Goal: Task Accomplishment & Management: Use online tool/utility

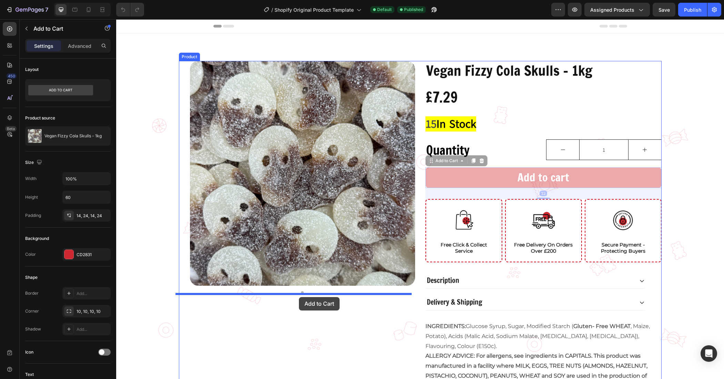
drag, startPoint x: 467, startPoint y: 189, endPoint x: 299, endPoint y: 297, distance: 200.2
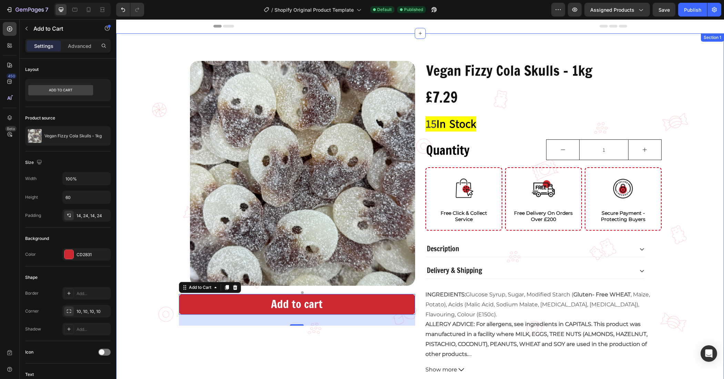
click at [701, 202] on div "Vegan Fizzy Cola Skulls - 1kg Product Title £7.29 Product Price Product Price R…" at bounding box center [420, 218] width 608 height 315
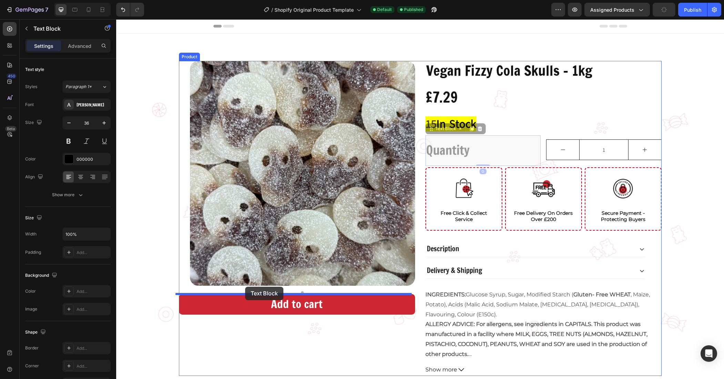
drag, startPoint x: 490, startPoint y: 146, endPoint x: 245, endPoint y: 287, distance: 282.5
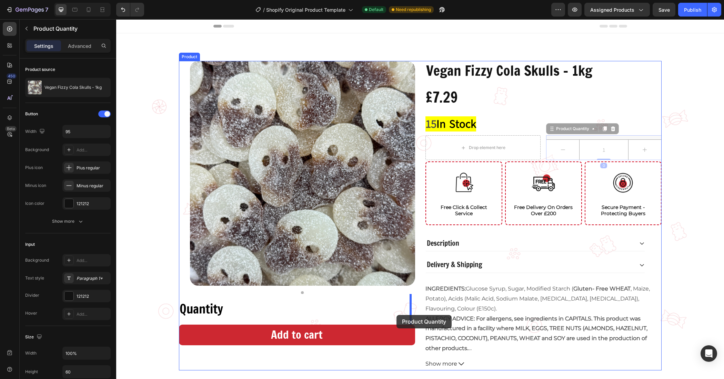
drag, startPoint x: 576, startPoint y: 153, endPoint x: 396, endPoint y: 315, distance: 242.3
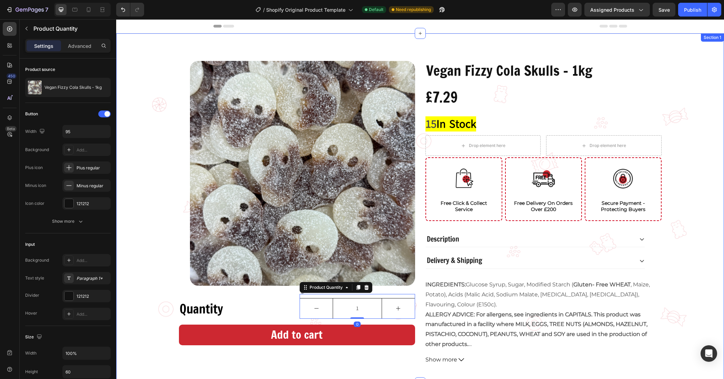
click at [696, 196] on div "Vegan Fizzy Cola Skulls - 1kg Product Title £7.29 Product Price Product Price R…" at bounding box center [420, 214] width 608 height 306
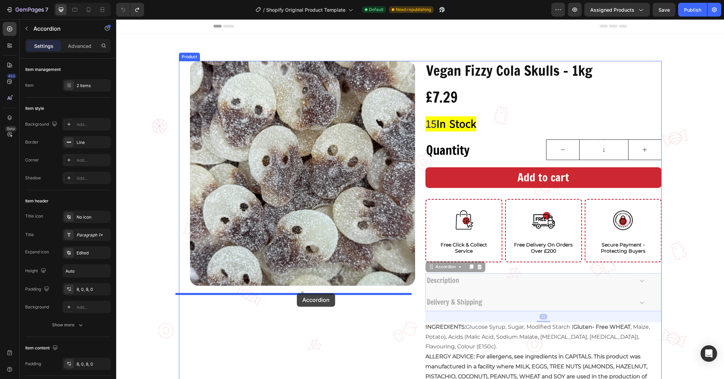
drag, startPoint x: 511, startPoint y: 277, endPoint x: 297, endPoint y: 294, distance: 215.0
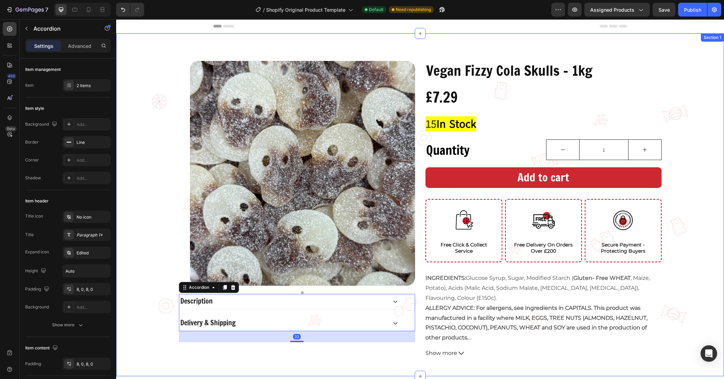
click at [700, 213] on div "Vegan Fizzy Cola Skulls - 1kg Product Title £7.29 Product Price Product Price R…" at bounding box center [420, 210] width 608 height 299
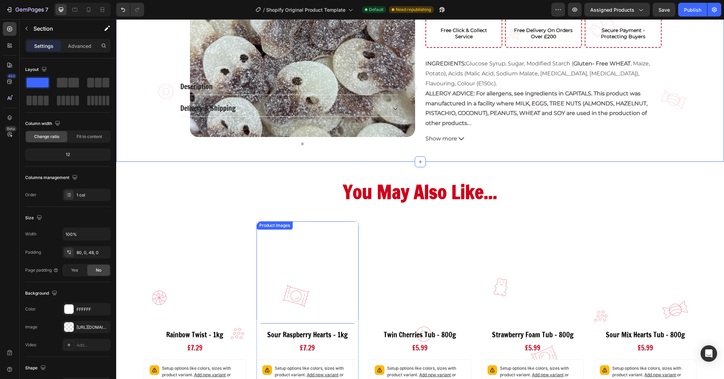
scroll to position [215, 0]
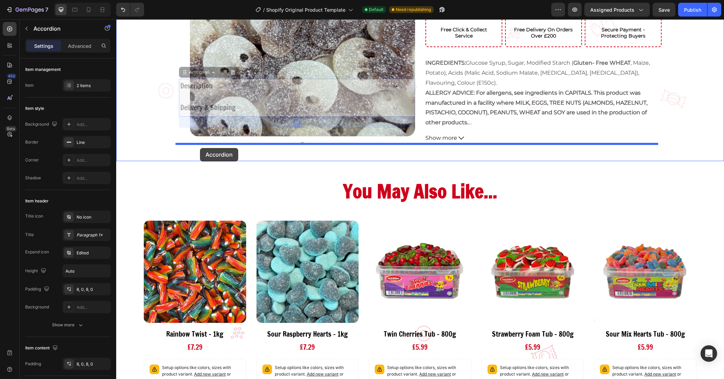
drag, startPoint x: 186, startPoint y: 75, endPoint x: 200, endPoint y: 148, distance: 74.3
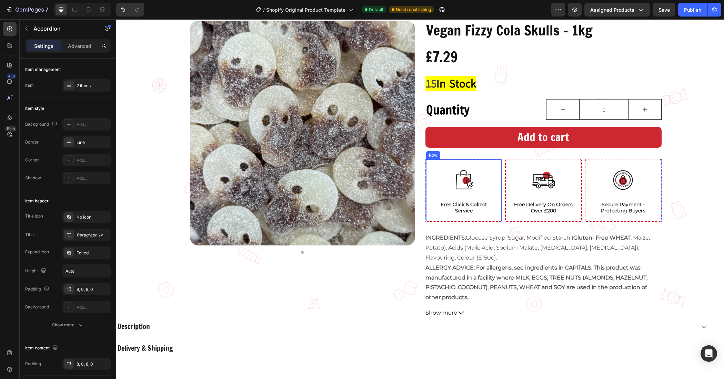
scroll to position [86, 0]
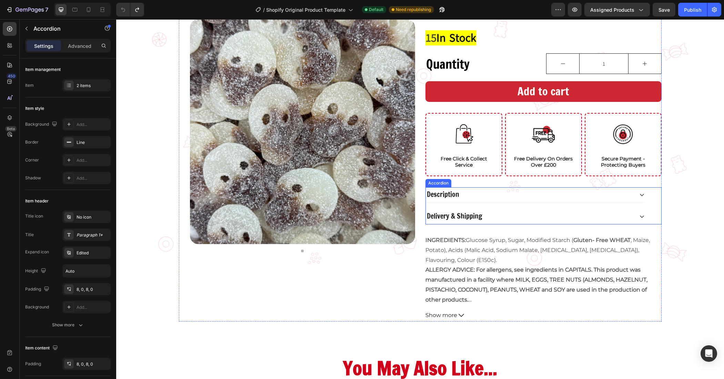
click at [498, 202] on div "Description" at bounding box center [535, 194] width 219 height 15
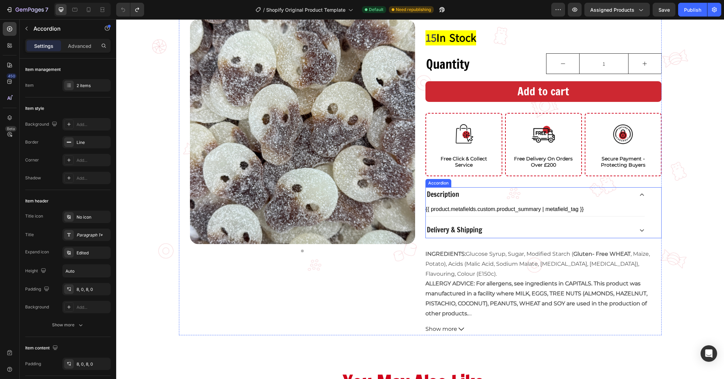
click at [438, 184] on div "Accordion" at bounding box center [438, 183] width 23 height 6
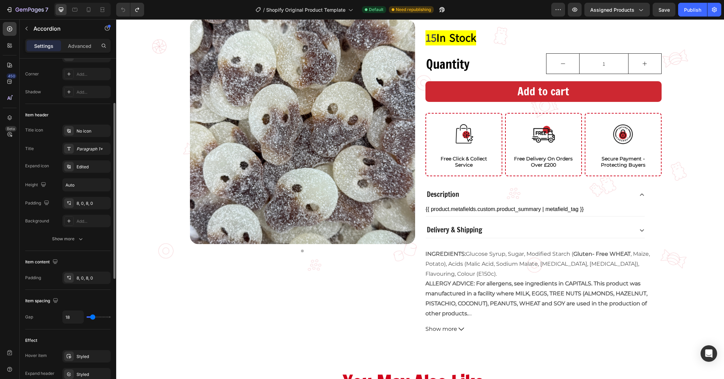
scroll to position [0, 0]
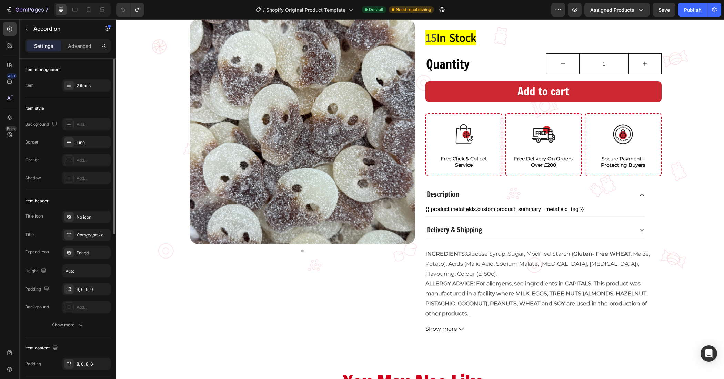
click at [84, 39] on div "Settings Advanced" at bounding box center [67, 46] width 85 height 14
click at [80, 46] on p "Advanced" at bounding box center [79, 45] width 23 height 7
type input "100%"
type input "100"
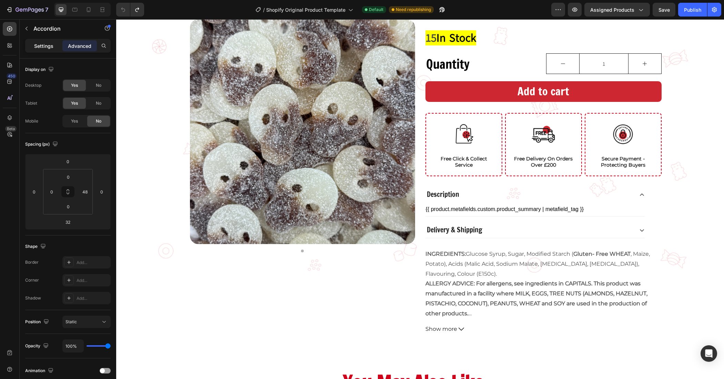
click at [55, 51] on div "Settings" at bounding box center [44, 45] width 34 height 11
type input "18"
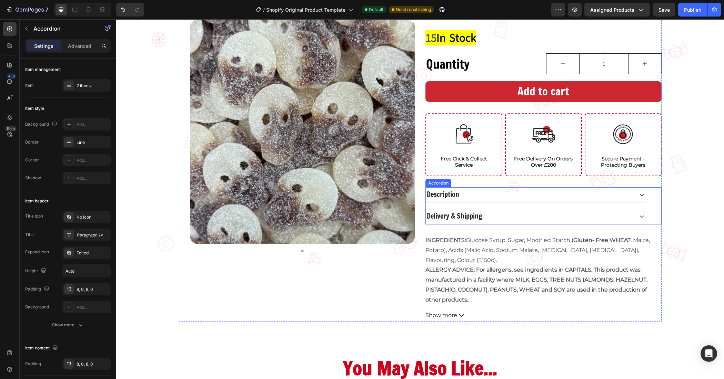
click at [535, 214] on div "Delivery & Shipping" at bounding box center [530, 217] width 208 height 10
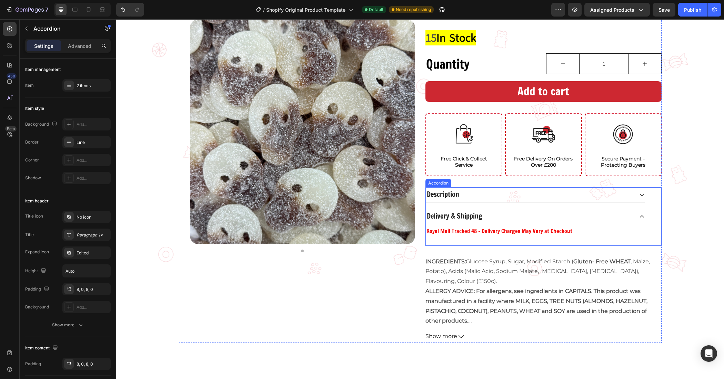
click at [535, 214] on div "Delivery & Shipping" at bounding box center [530, 217] width 208 height 10
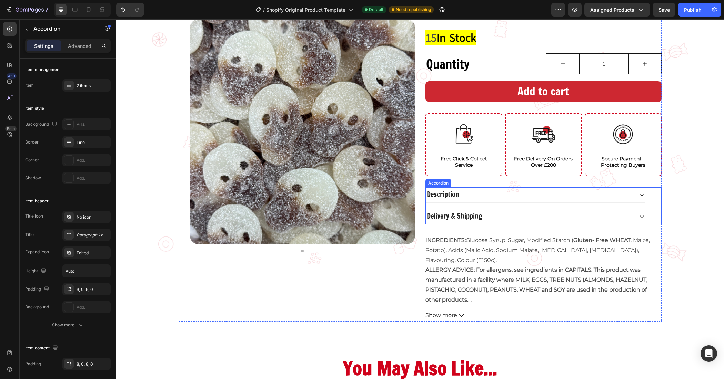
click at [524, 197] on div "Description" at bounding box center [530, 195] width 208 height 10
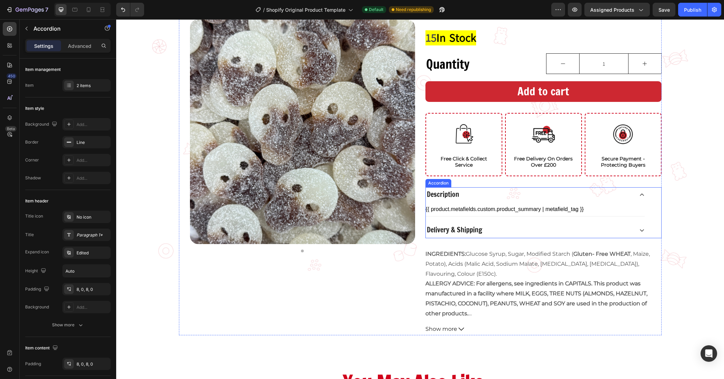
click at [524, 197] on div "Description" at bounding box center [530, 195] width 208 height 10
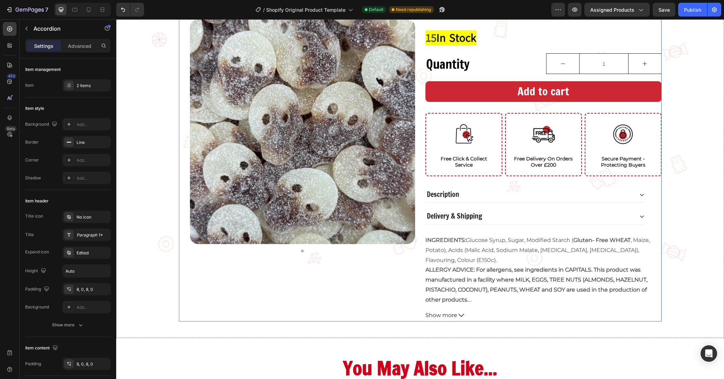
click at [361, 289] on div "Product Images" at bounding box center [297, 148] width 236 height 347
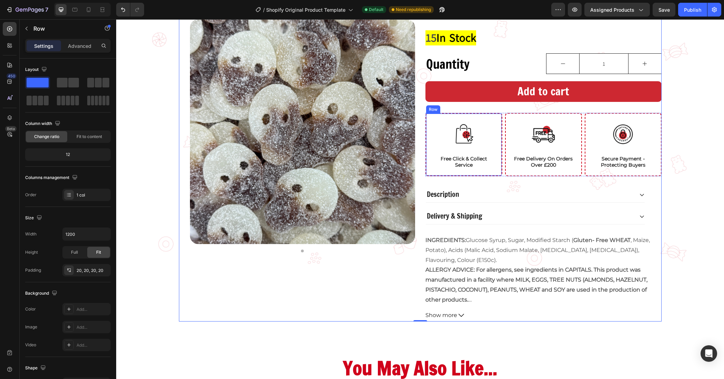
click at [492, 172] on div "Image Free Click & Collect Service Heading Row" at bounding box center [463, 144] width 77 height 63
click at [414, 130] on div "Vegan Fizzy Cola Skulls - 1kg Product Title £7.29 Product Price Product Price R…" at bounding box center [420, 148] width 482 height 347
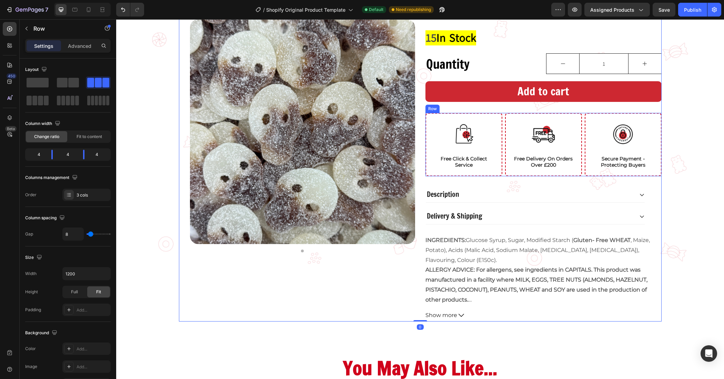
click at [429, 108] on div "Row" at bounding box center [432, 109] width 11 height 6
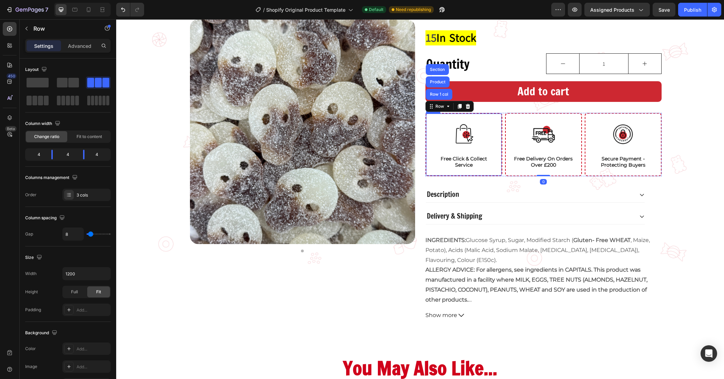
click at [425, 124] on div "Image Free Click & Collect Service Heading Row" at bounding box center [463, 144] width 77 height 63
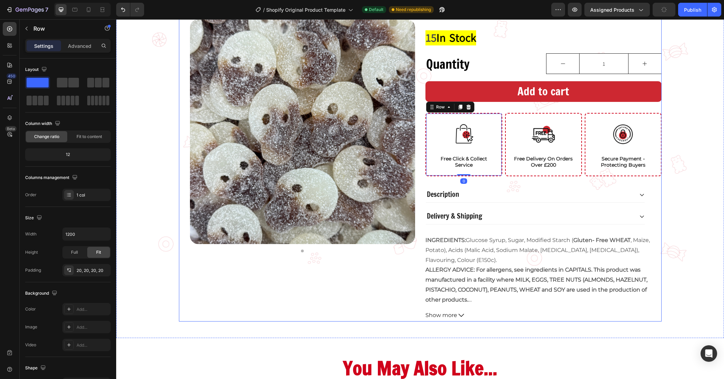
click at [416, 133] on div "Vegan Fizzy Cola Skulls - 1kg Product Title £7.29 Product Price Product Price R…" at bounding box center [420, 148] width 482 height 347
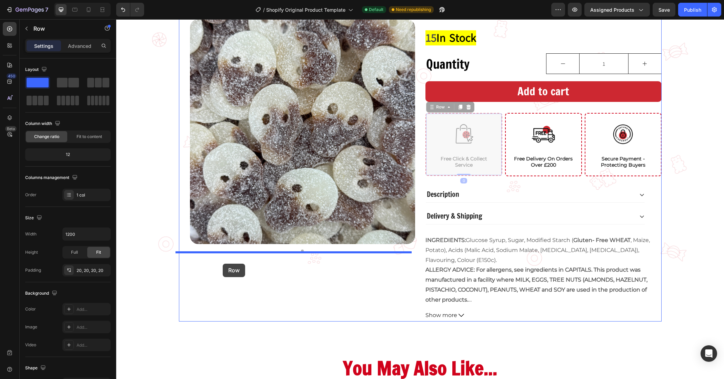
drag, startPoint x: 429, startPoint y: 111, endPoint x: 223, endPoint y: 264, distance: 257.2
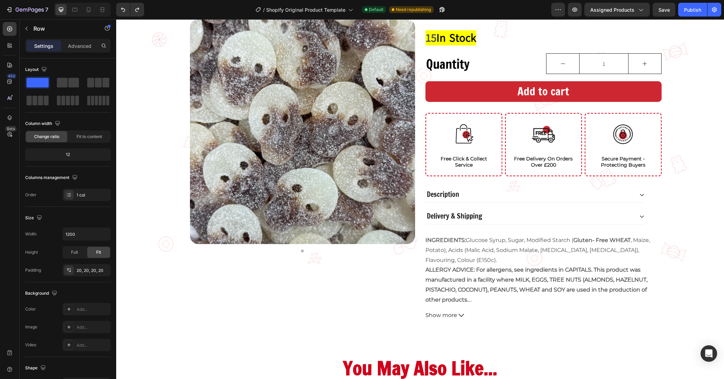
click at [498, 128] on div "Image Free Click & Collect Service Heading Row" at bounding box center [463, 144] width 77 height 63
click at [500, 128] on div "Image Free Click & Collect Service Heading Row Image Free Delivery On Orders Ov…" at bounding box center [543, 144] width 236 height 63
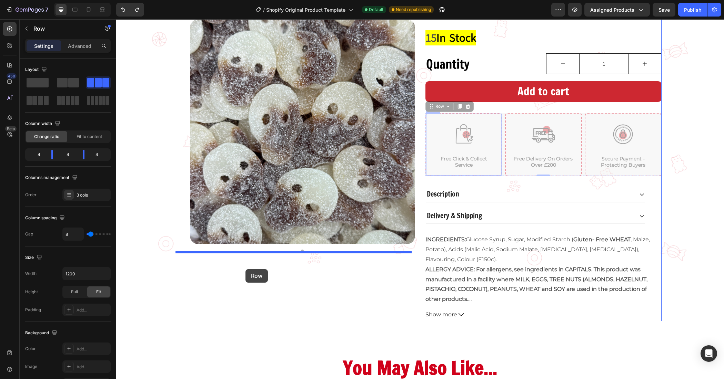
drag, startPoint x: 499, startPoint y: 145, endPoint x: 245, endPoint y: 269, distance: 282.2
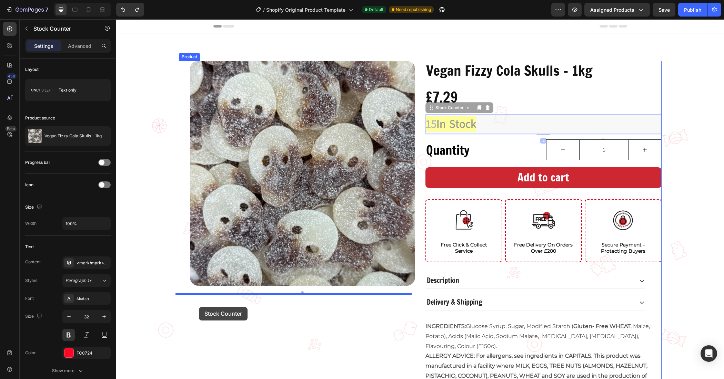
drag, startPoint x: 485, startPoint y: 124, endPoint x: 199, endPoint y: 307, distance: 339.3
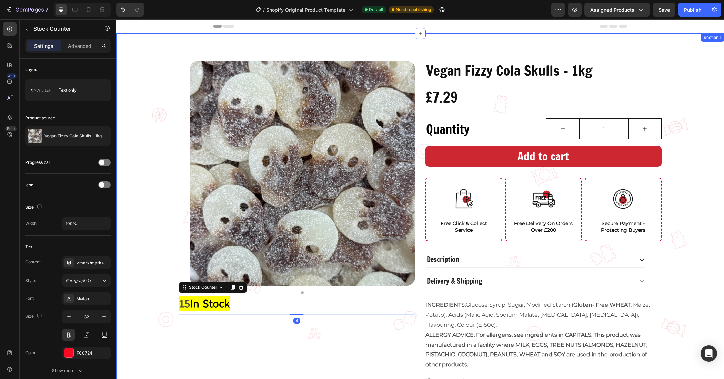
click at [686, 206] on div "Vegan Fizzy Cola Skulls - 1kg Product Title £7.29 Product Price Product Price R…" at bounding box center [420, 224] width 608 height 326
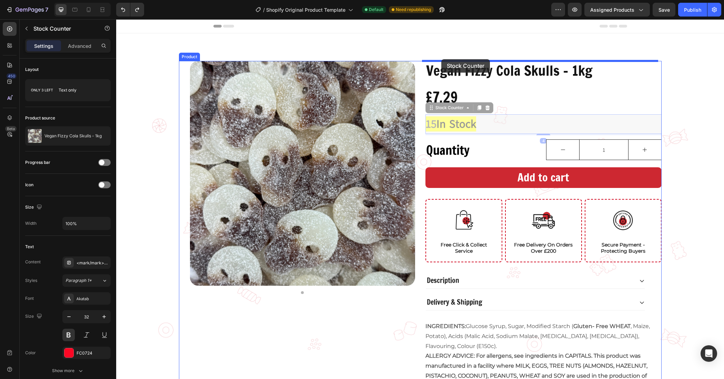
drag, startPoint x: 509, startPoint y: 128, endPoint x: 441, endPoint y: 59, distance: 96.0
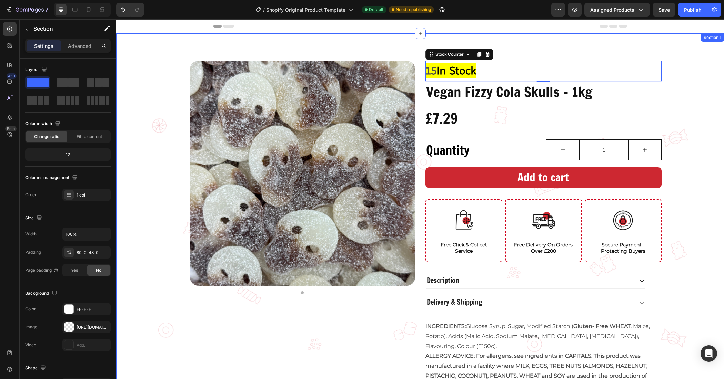
click at [678, 161] on div "15 In Stock Stock Counter 4 Vegan Fizzy Cola Skulls - 1kg Product Title £7.29 P…" at bounding box center [420, 234] width 608 height 347
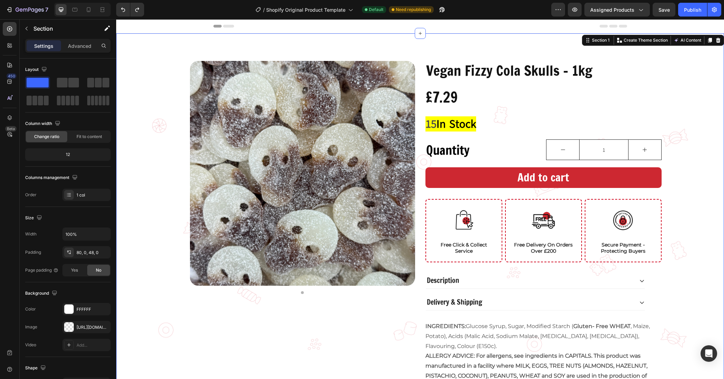
click at [682, 176] on div "Vegan Fizzy Cola Skulls - 1kg Product Title £7.29 Product Price Product Price R…" at bounding box center [420, 234] width 608 height 347
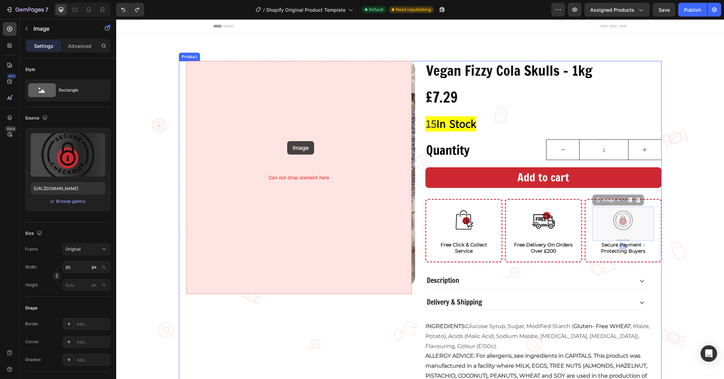
drag, startPoint x: 614, startPoint y: 222, endPoint x: 259, endPoint y: 128, distance: 367.1
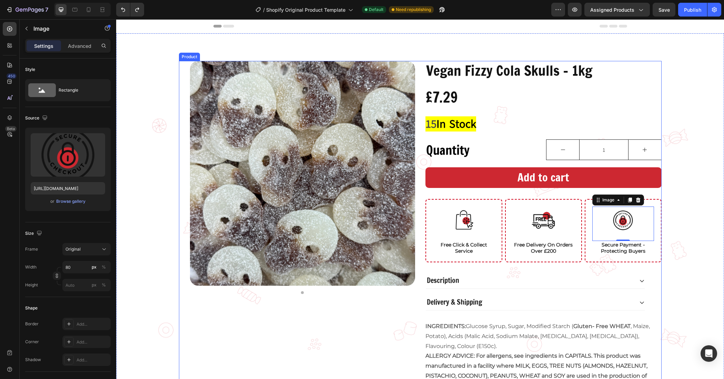
click at [399, 331] on div "Product Images" at bounding box center [297, 234] width 236 height 347
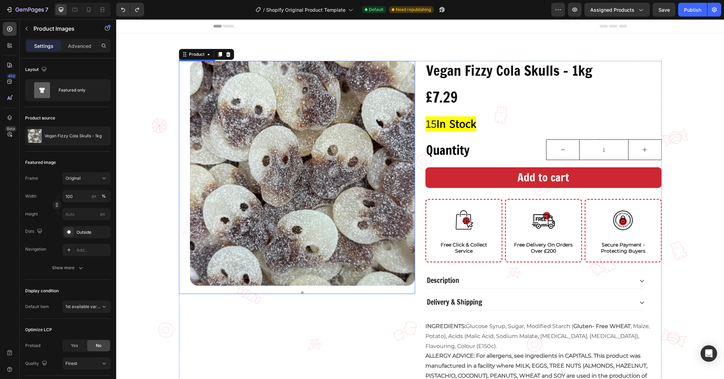
click at [284, 232] on img at bounding box center [302, 173] width 225 height 225
click at [584, 219] on div "Image Secure Payment - Protecting Buyers Heading Row" at bounding box center [622, 230] width 77 height 63
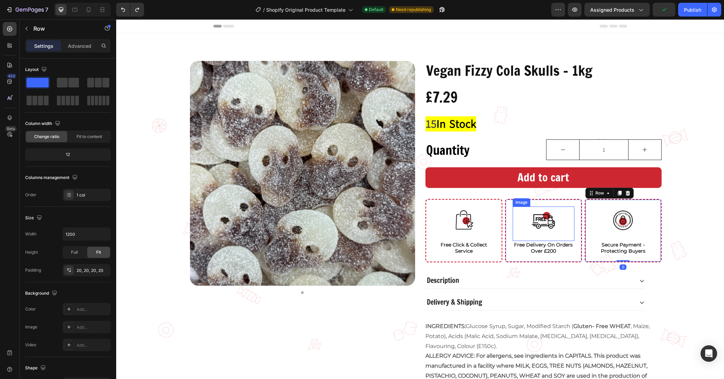
click at [548, 224] on img at bounding box center [543, 221] width 28 height 28
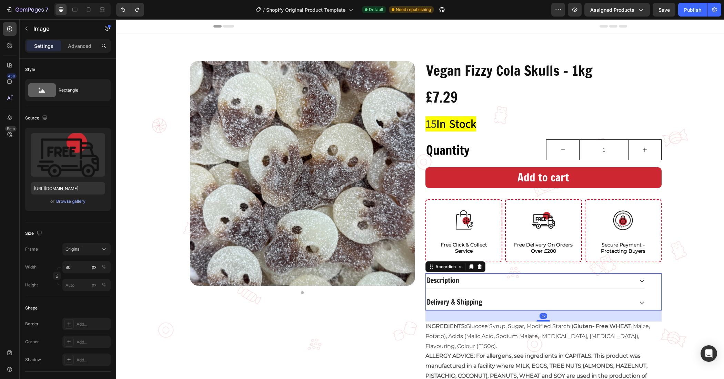
click at [505, 277] on div "Description" at bounding box center [530, 281] width 208 height 10
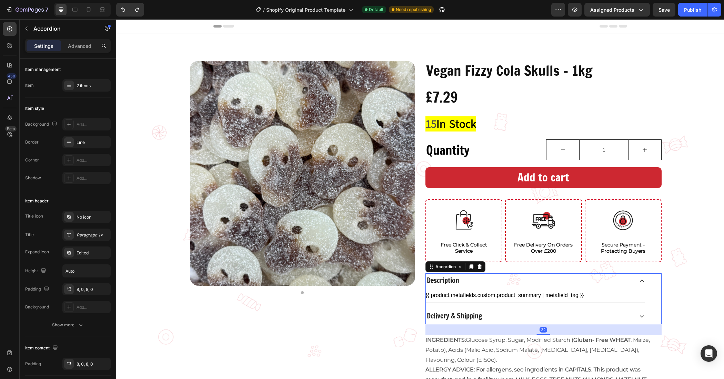
scroll to position [43, 0]
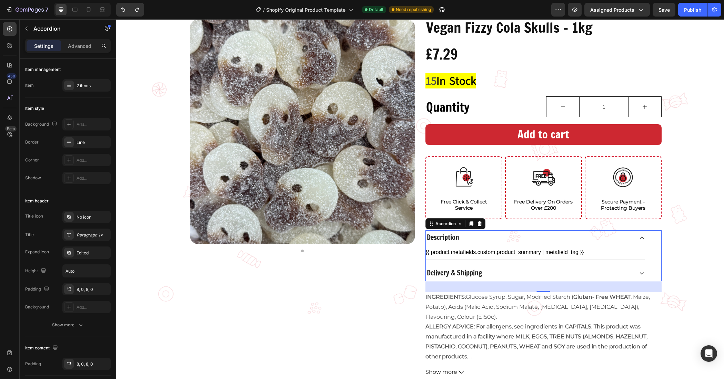
click at [479, 269] on span "Delivery & Shipping" at bounding box center [454, 273] width 55 height 10
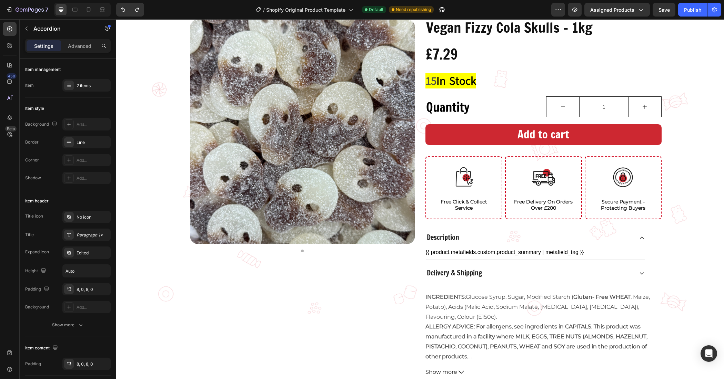
click at [487, 273] on div "Delivery & Shipping" at bounding box center [530, 274] width 208 height 10
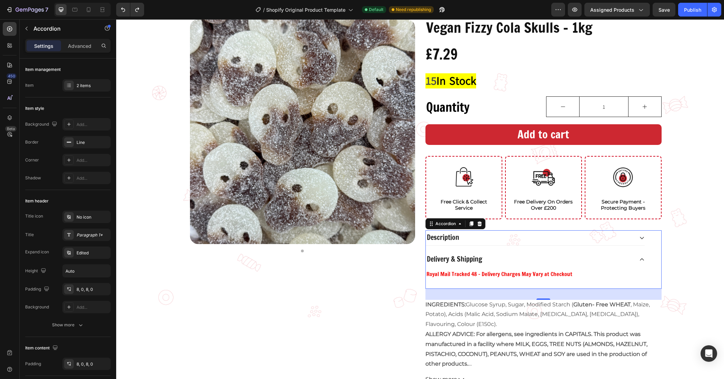
click at [450, 234] on span "Description" at bounding box center [443, 238] width 32 height 10
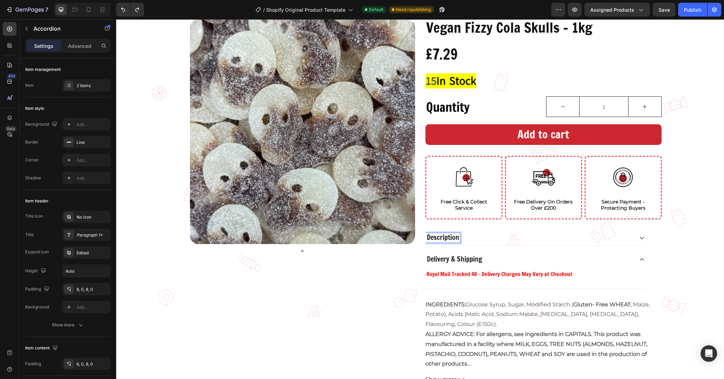
click at [470, 238] on div "Description" at bounding box center [530, 238] width 208 height 10
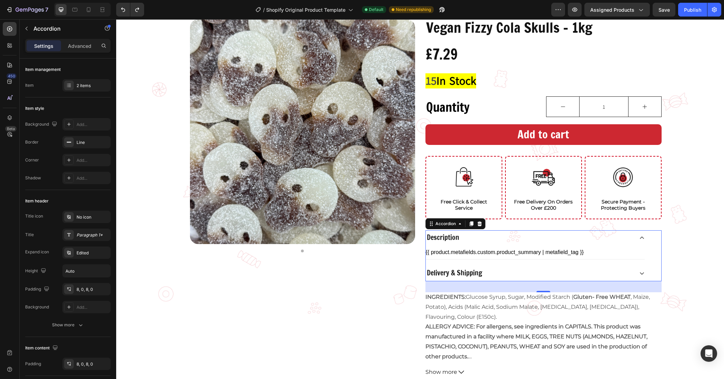
click at [470, 238] on div "Description" at bounding box center [530, 238] width 208 height 10
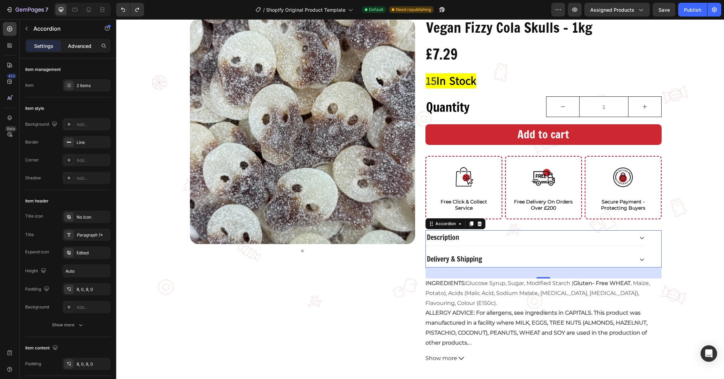
click at [70, 48] on p "Advanced" at bounding box center [79, 45] width 23 height 7
type input "100%"
type input "100"
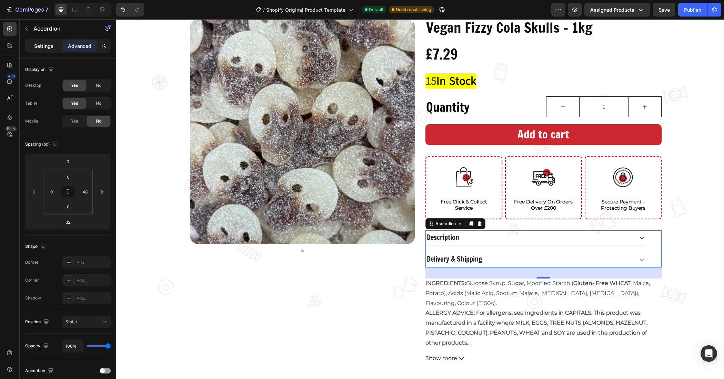
click at [52, 43] on p "Settings" at bounding box center [43, 45] width 19 height 7
type input "18"
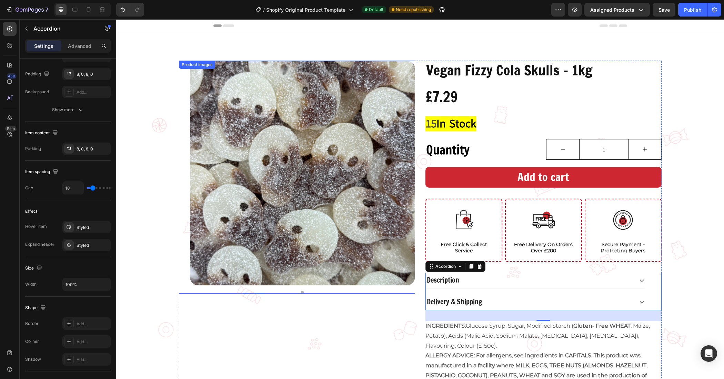
scroll to position [0, 0]
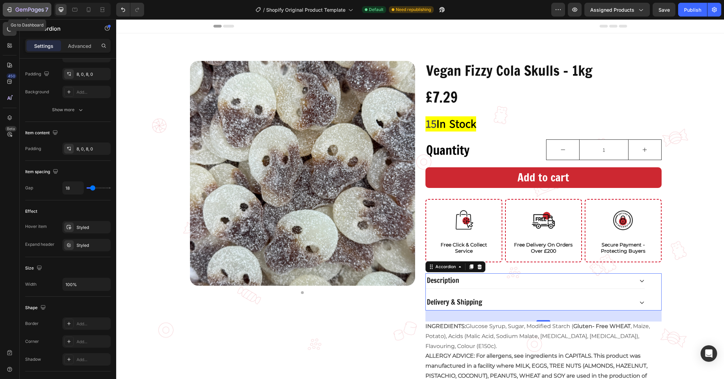
click at [14, 6] on div "7" at bounding box center [27, 10] width 42 height 8
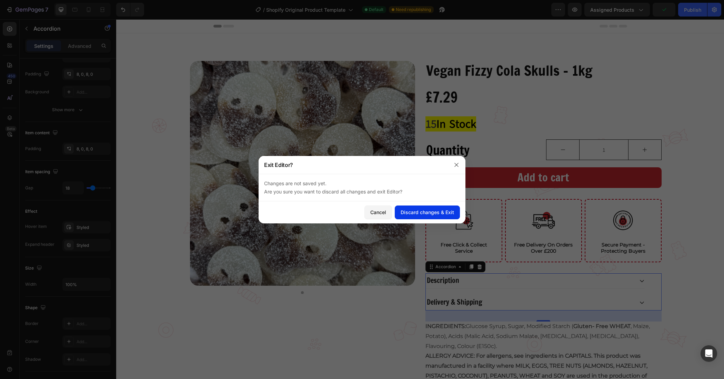
click at [414, 215] on div "Discard changes & Exit" at bounding box center [426, 212] width 53 height 7
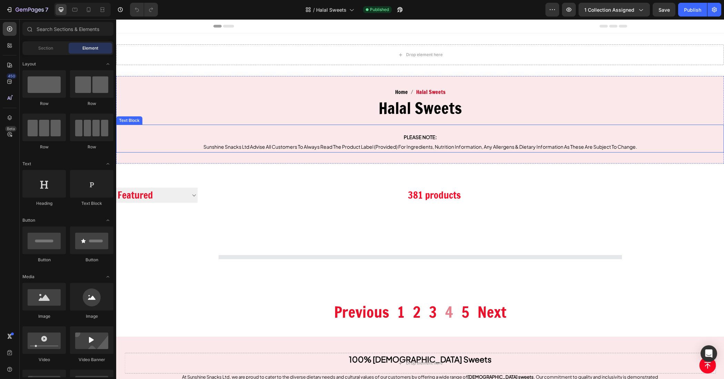
click at [398, 147] on span "Sunshine Snacks Ltd Advise All Customers To Always Read The Product Label (Prov…" at bounding box center [420, 147] width 434 height 6
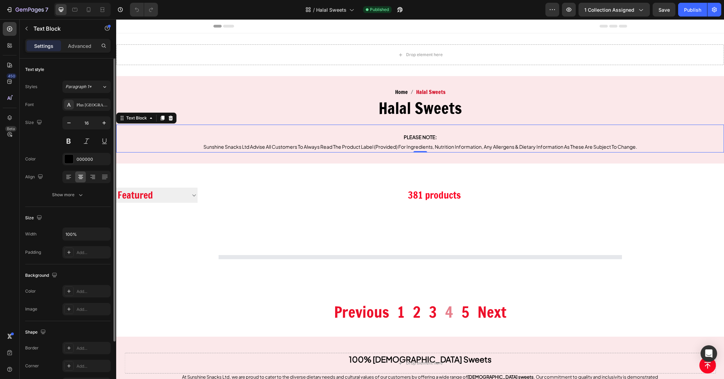
scroll to position [68, 0]
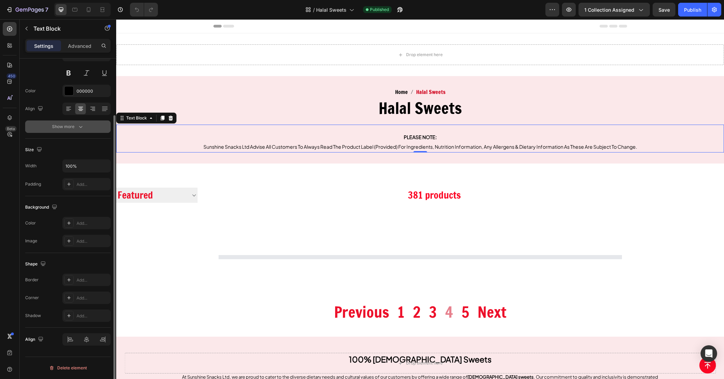
click at [61, 128] on div "Show more" at bounding box center [68, 126] width 32 height 7
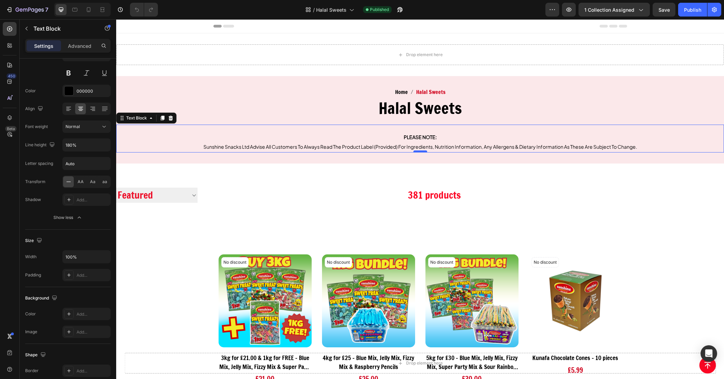
drag, startPoint x: 705, startPoint y: 145, endPoint x: 415, endPoint y: 152, distance: 290.2
click at [415, 152] on div at bounding box center [420, 152] width 14 height 2
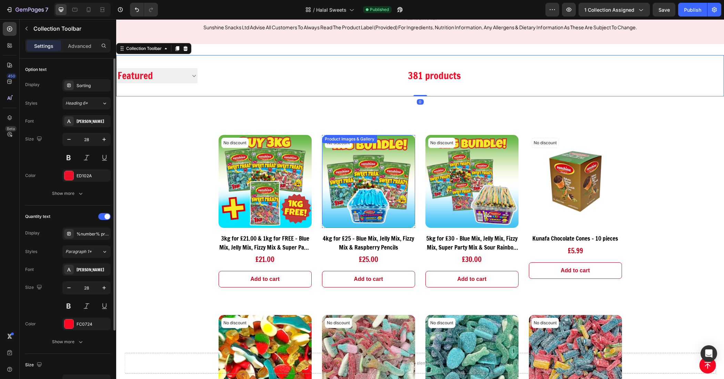
scroll to position [163, 0]
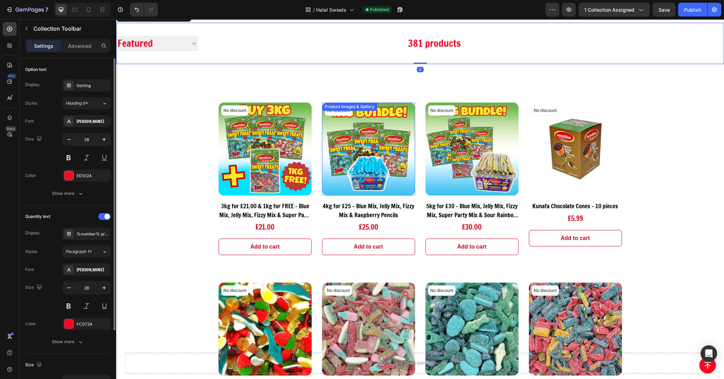
drag, startPoint x: 342, startPoint y: 178, endPoint x: 346, endPoint y: 208, distance: 30.3
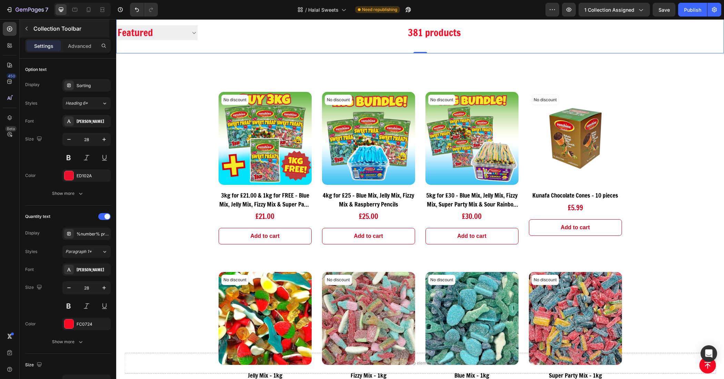
click at [35, 28] on p "Collection Toolbar" at bounding box center [70, 28] width 74 height 8
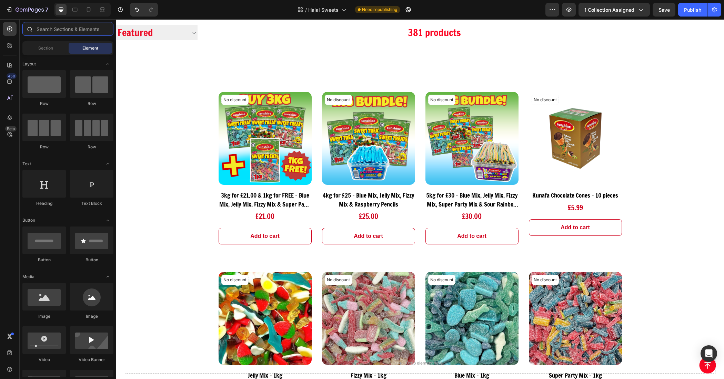
click at [58, 27] on input "text" at bounding box center [67, 29] width 91 height 14
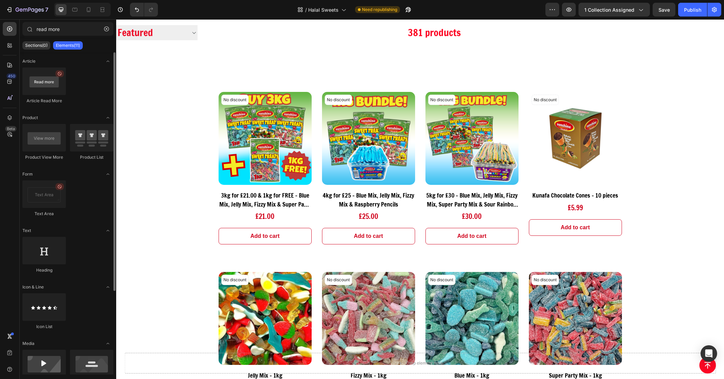
click at [36, 86] on div at bounding box center [43, 82] width 43 height 28
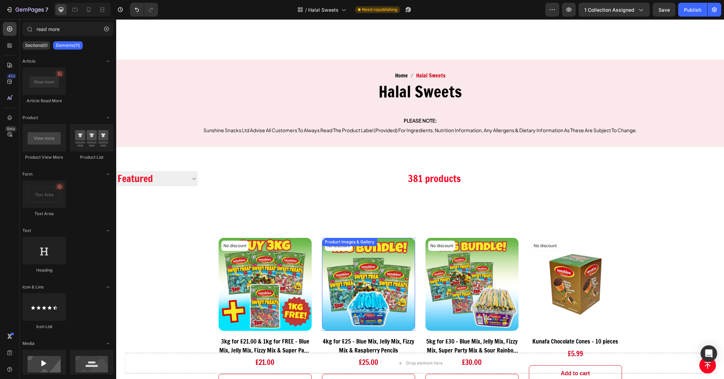
scroll to position [0, 0]
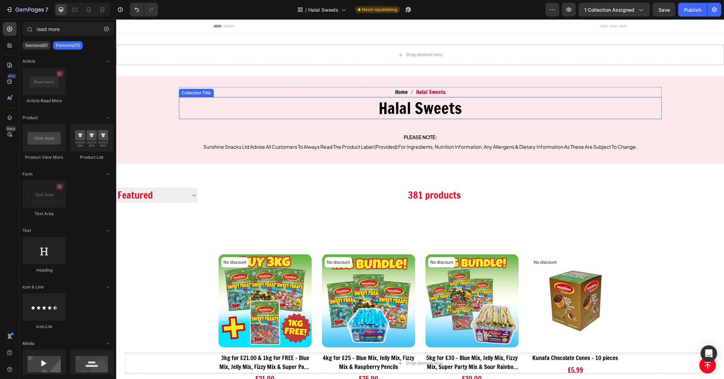
drag, startPoint x: 161, startPoint y: 107, endPoint x: 345, endPoint y: 115, distance: 183.8
drag, startPoint x: 163, startPoint y: 106, endPoint x: 371, endPoint y: 142, distance: 210.9
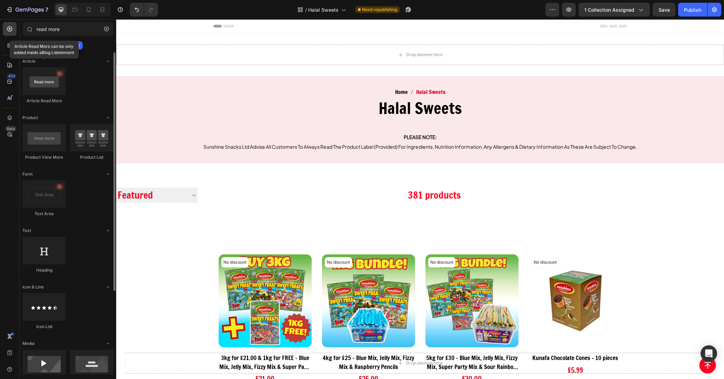
click at [47, 85] on div at bounding box center [43, 82] width 43 height 28
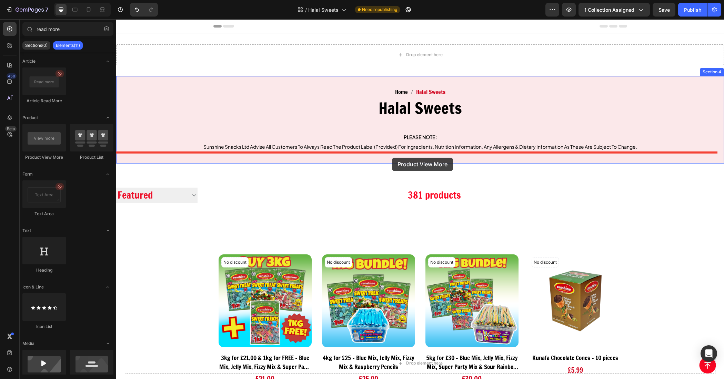
drag, startPoint x: 162, startPoint y: 163, endPoint x: 392, endPoint y: 158, distance: 229.9
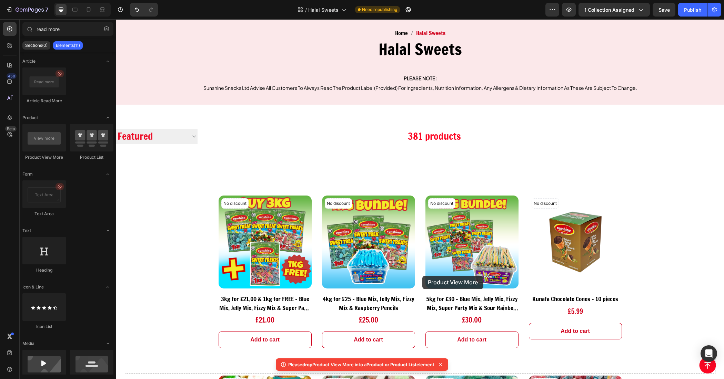
scroll to position [86, 0]
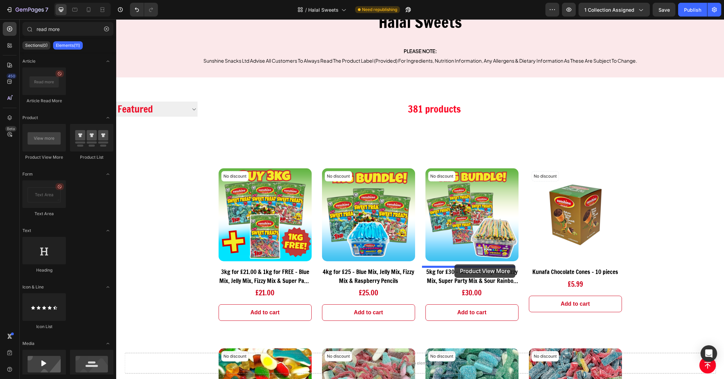
drag, startPoint x: 158, startPoint y: 160, endPoint x: 454, endPoint y: 265, distance: 314.3
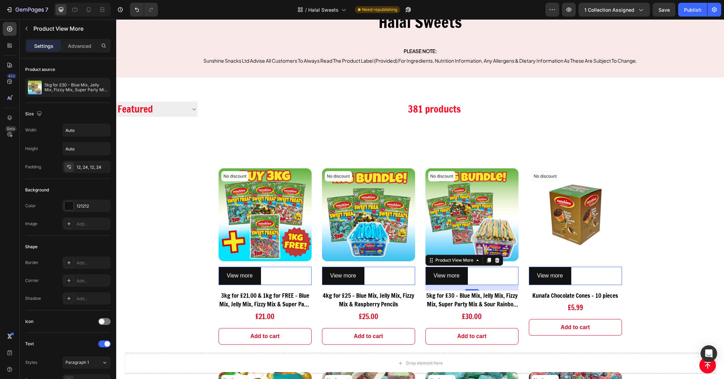
type input "read mor"
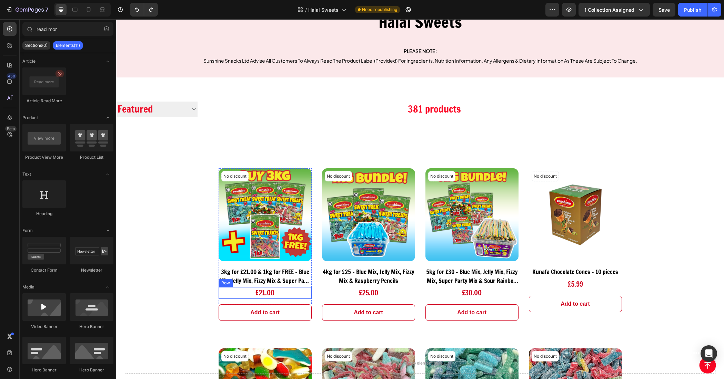
click at [275, 291] on div "£21.00 (P) Price (P) Price Row" at bounding box center [264, 293] width 93 height 12
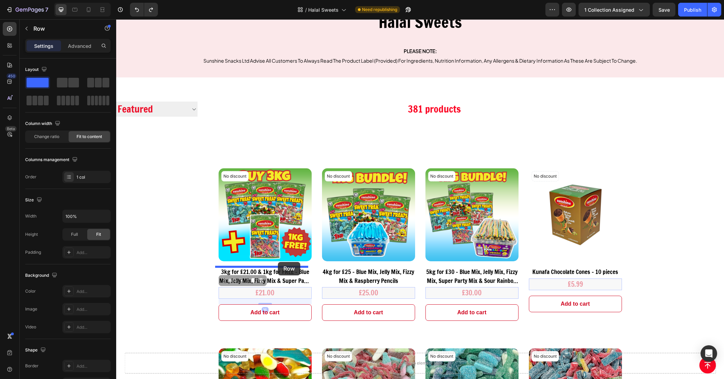
drag, startPoint x: 279, startPoint y: 292, endPoint x: 278, endPoint y: 262, distance: 30.0
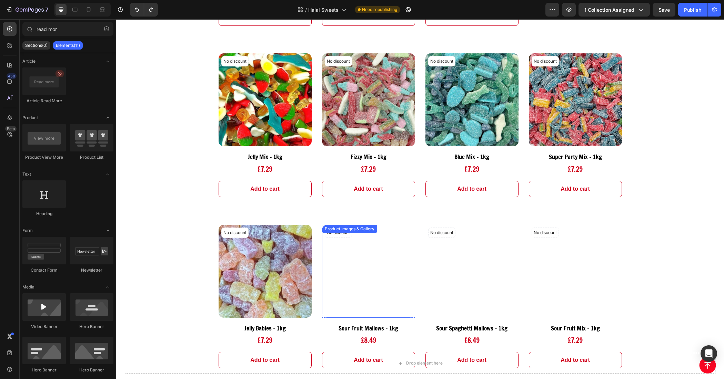
scroll to position [474, 0]
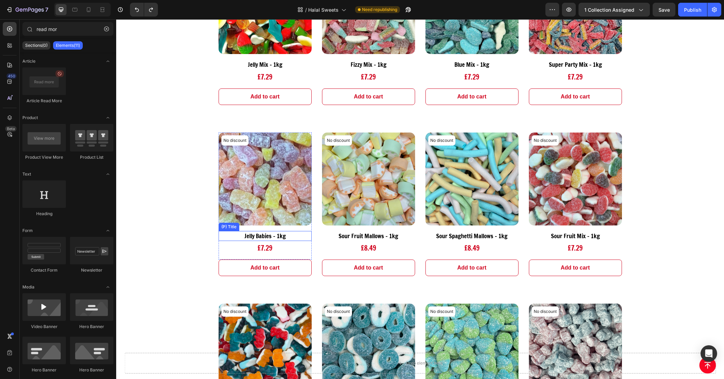
click at [294, 231] on h2 "Jelly Babies - 1kg" at bounding box center [264, 236] width 93 height 10
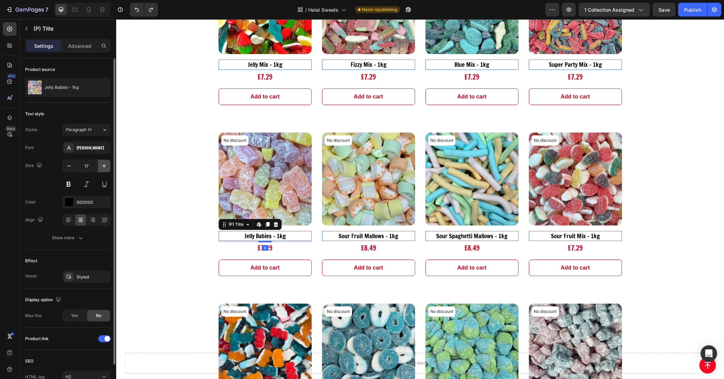
click at [99, 166] on button "button" at bounding box center [104, 166] width 12 height 12
type input "18"
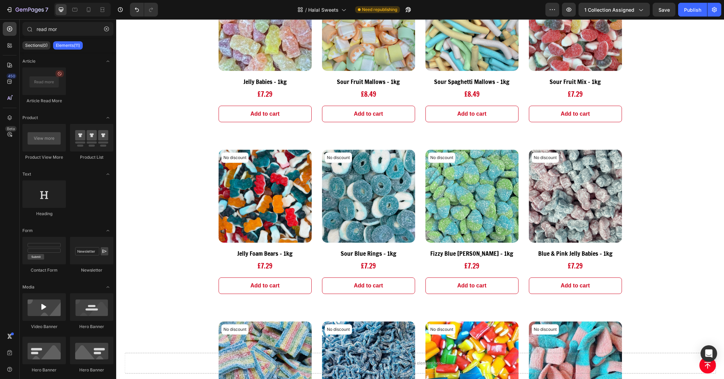
scroll to position [0, 0]
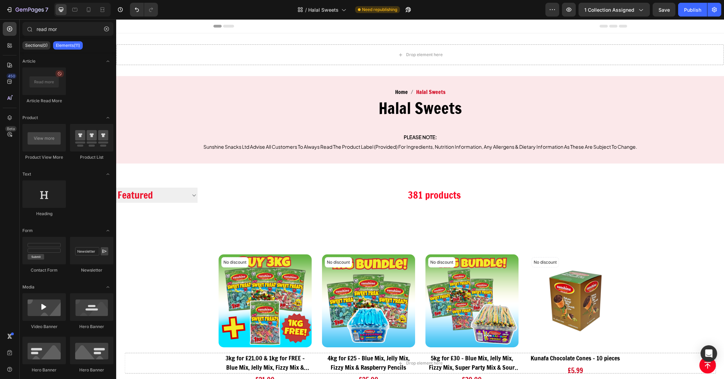
drag, startPoint x: 185, startPoint y: 190, endPoint x: 185, endPoint y: 142, distance: 48.2
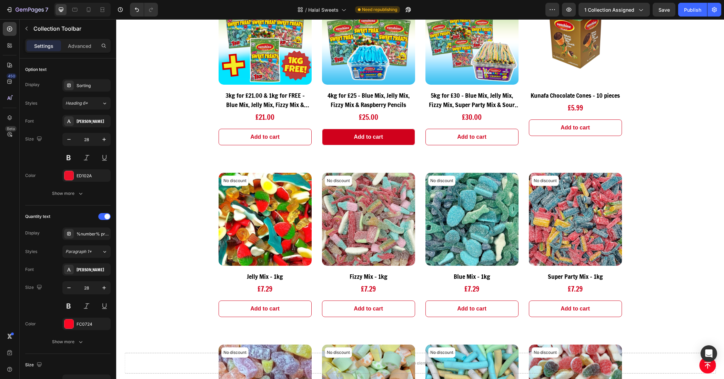
drag, startPoint x: 129, startPoint y: 211, endPoint x: 326, endPoint y: 111, distance: 220.2
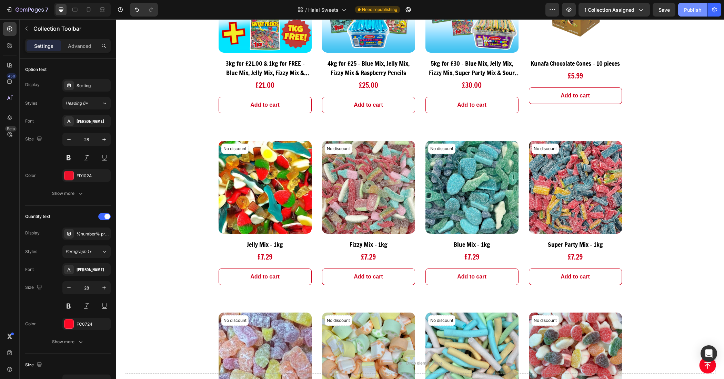
click at [684, 7] on div "Publish" at bounding box center [692, 9] width 17 height 7
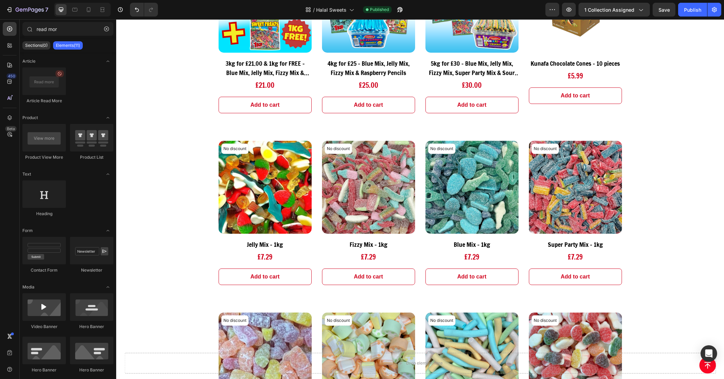
scroll to position [0, 0]
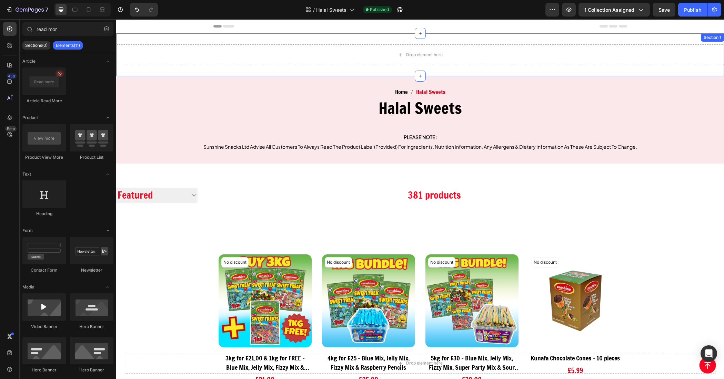
drag, startPoint x: 178, startPoint y: 211, endPoint x: 219, endPoint y: 41, distance: 174.4
click at [316, 113] on h1 "Halal Sweets" at bounding box center [420, 108] width 482 height 22
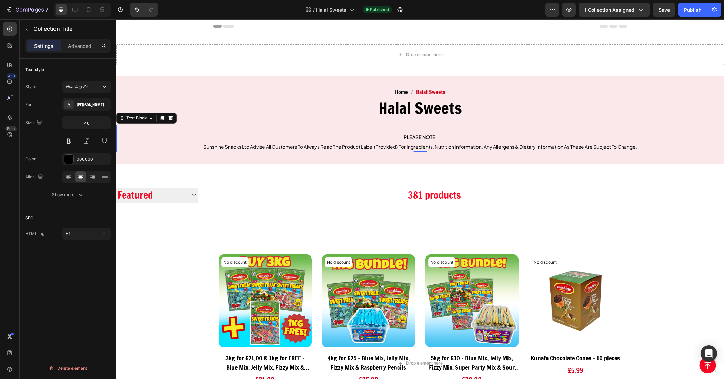
click at [161, 134] on p "PLEASE NOTE:" at bounding box center [420, 137] width 606 height 10
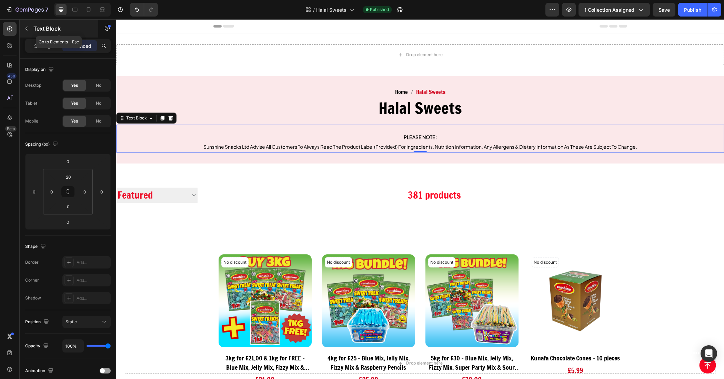
drag, startPoint x: 38, startPoint y: 28, endPoint x: 298, endPoint y: 6, distance: 261.5
click at [38, 28] on p "Text Block" at bounding box center [62, 28] width 59 height 8
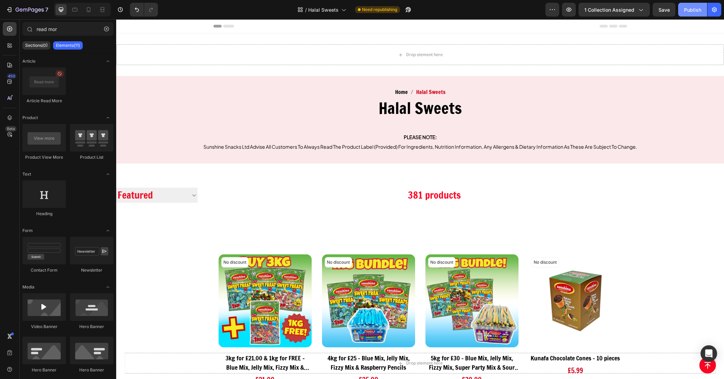
click at [688, 11] on div "Publish" at bounding box center [692, 9] width 17 height 7
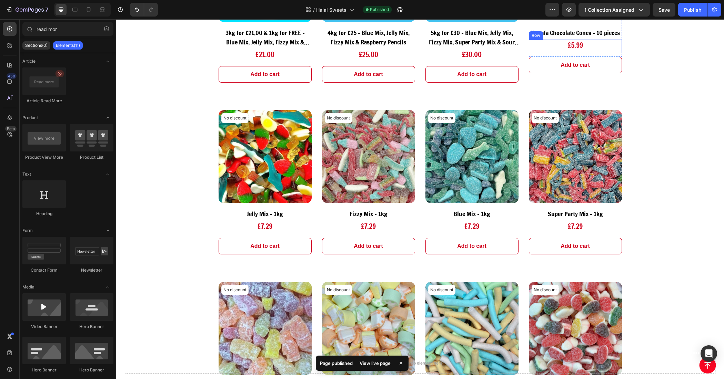
scroll to position [431, 0]
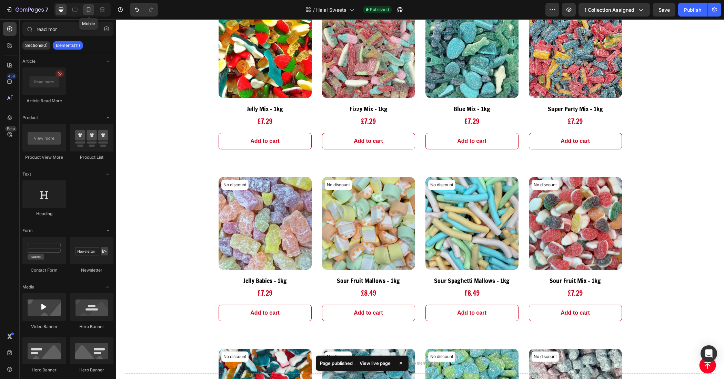
click at [90, 11] on icon at bounding box center [89, 9] width 4 height 5
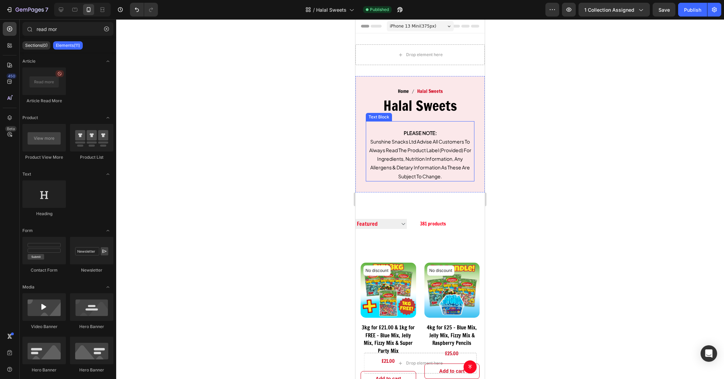
click at [404, 168] on span "Sunshine Snacks Ltd Advise All Customers To Always Read The Product Label (Prov…" at bounding box center [420, 159] width 102 height 41
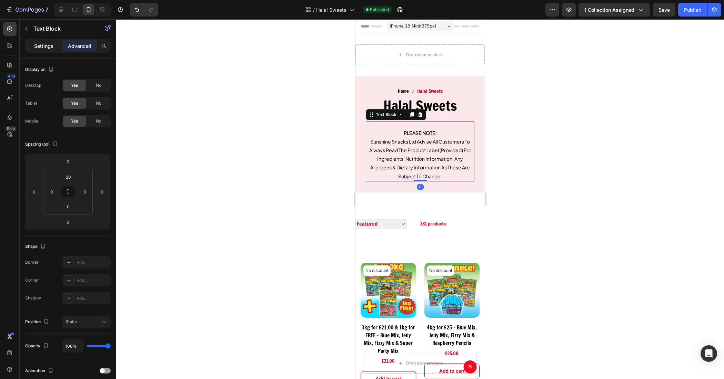
click at [48, 42] on p "Settings" at bounding box center [43, 45] width 19 height 7
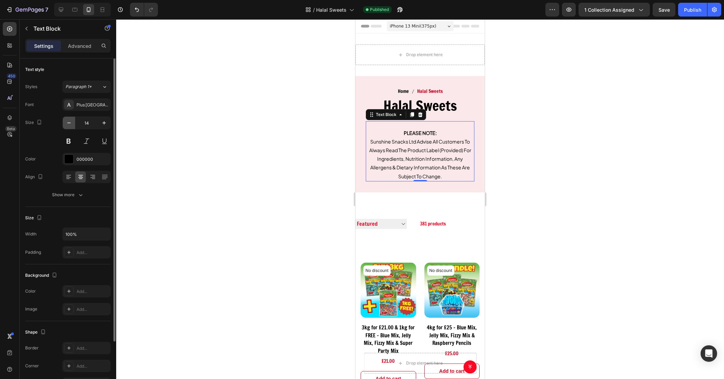
click at [68, 119] on button "button" at bounding box center [69, 123] width 12 height 12
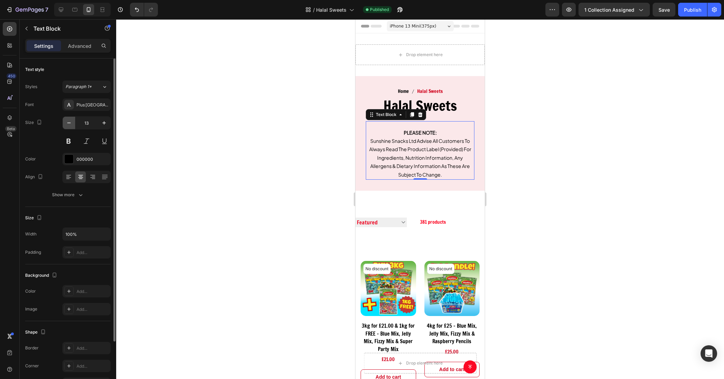
click at [68, 119] on button "button" at bounding box center [69, 123] width 12 height 12
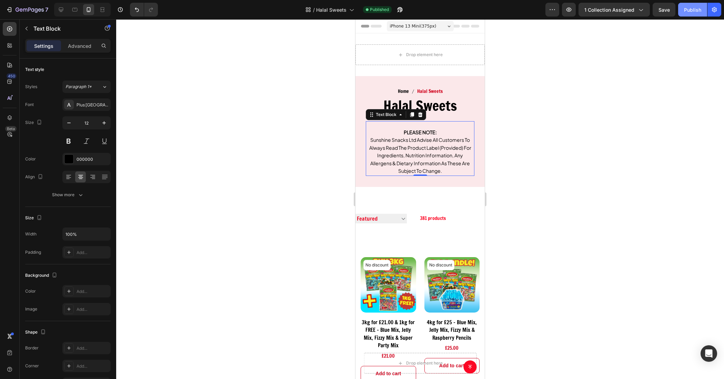
click at [682, 11] on button "Publish" at bounding box center [692, 10] width 29 height 14
click at [62, 9] on icon at bounding box center [61, 9] width 7 height 7
type input "16"
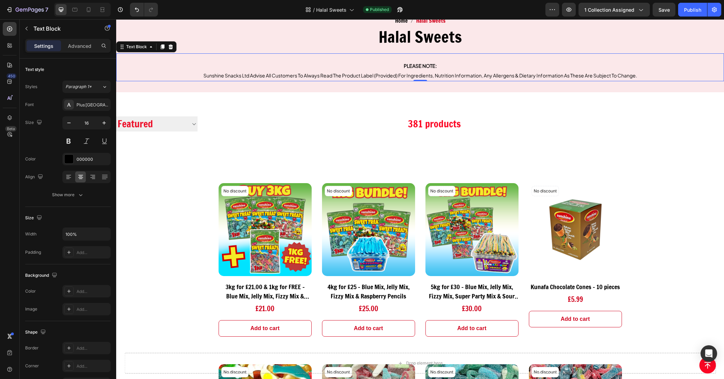
scroll to position [129, 0]
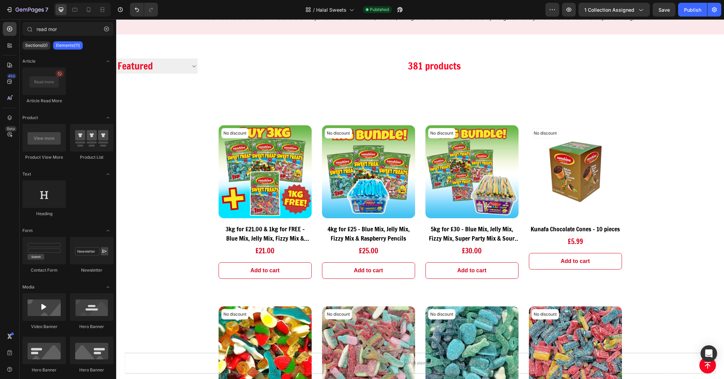
click at [68, 30] on input "read mor" at bounding box center [67, 29] width 91 height 14
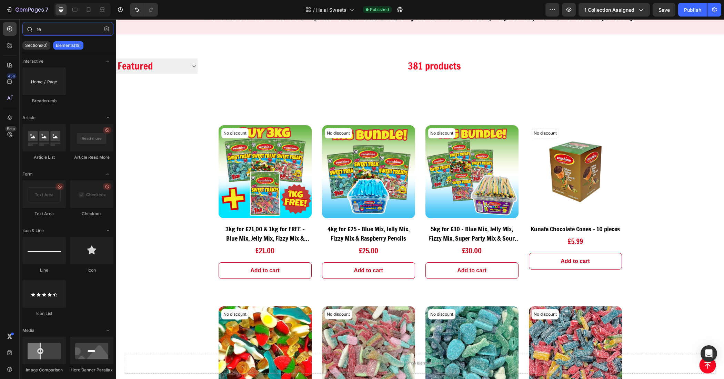
type input "r"
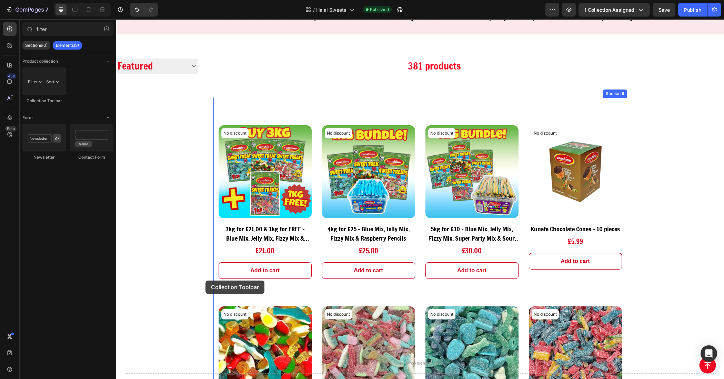
drag, startPoint x: 161, startPoint y: 108, endPoint x: 205, endPoint y: 281, distance: 179.0
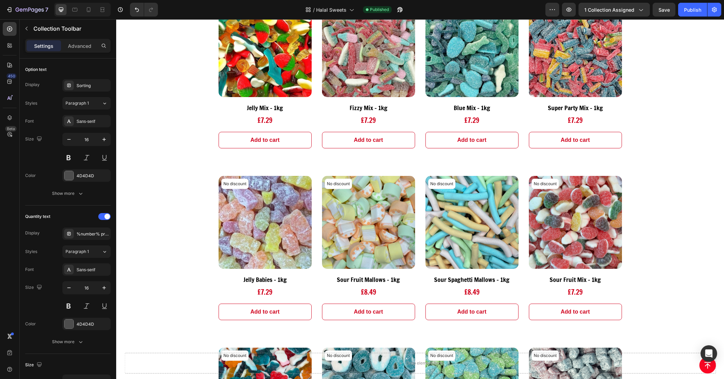
scroll to position [474, 0]
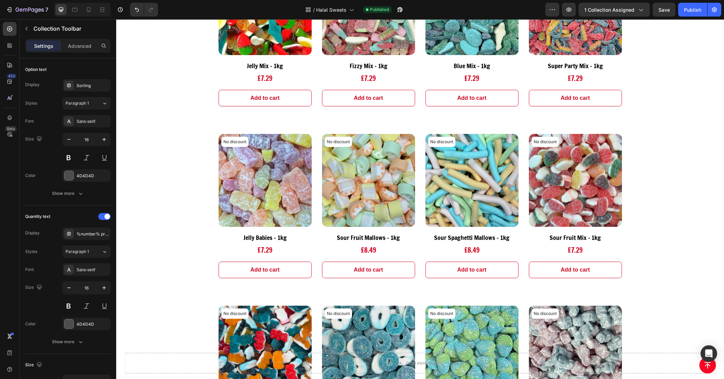
type input "filte"
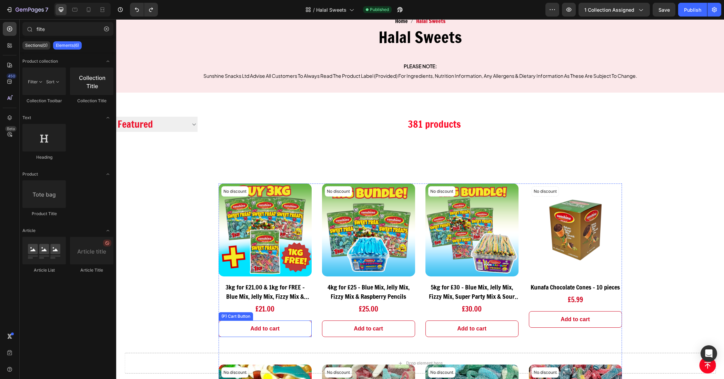
scroll to position [129, 0]
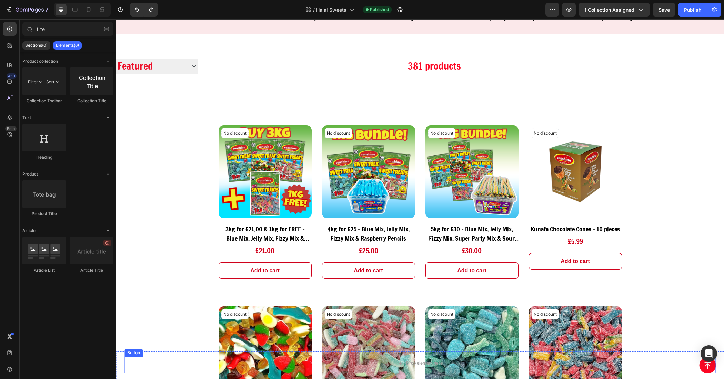
click at [156, 364] on div "Button" at bounding box center [419, 365] width 591 height 17
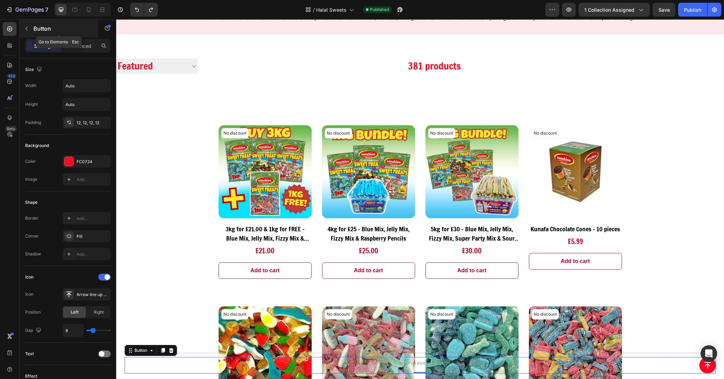
drag, startPoint x: 26, startPoint y: 28, endPoint x: 233, endPoint y: 162, distance: 246.1
click at [26, 28] on icon "button" at bounding box center [27, 29] width 6 height 6
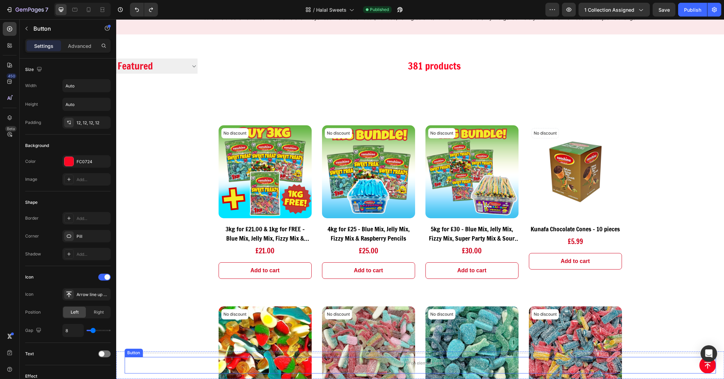
click at [679, 369] on div "Button" at bounding box center [419, 365] width 591 height 17
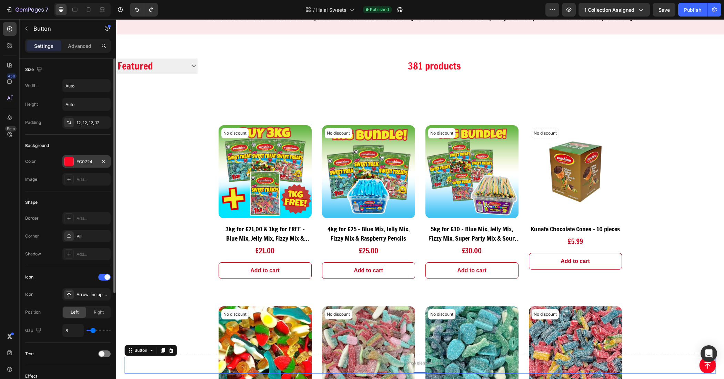
click at [75, 160] on div "FC0724" at bounding box center [86, 161] width 48 height 12
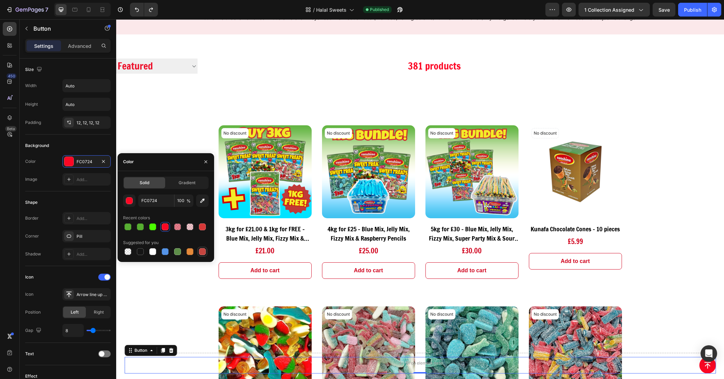
click at [203, 248] on div at bounding box center [202, 251] width 7 height 7
click at [162, 225] on div at bounding box center [165, 227] width 7 height 7
click at [153, 228] on div at bounding box center [152, 227] width 7 height 7
click at [164, 228] on div at bounding box center [165, 227] width 7 height 7
type input "FC0724"
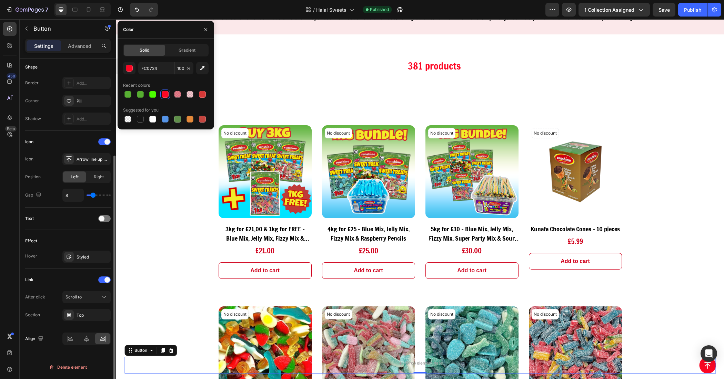
scroll to position [49, 0]
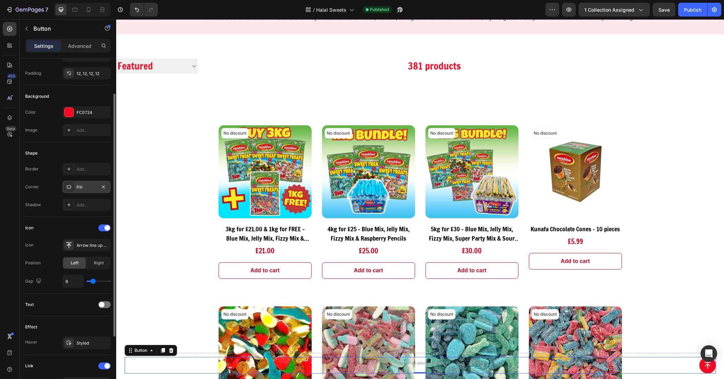
click at [84, 184] on div "Pill" at bounding box center [86, 187] width 48 height 12
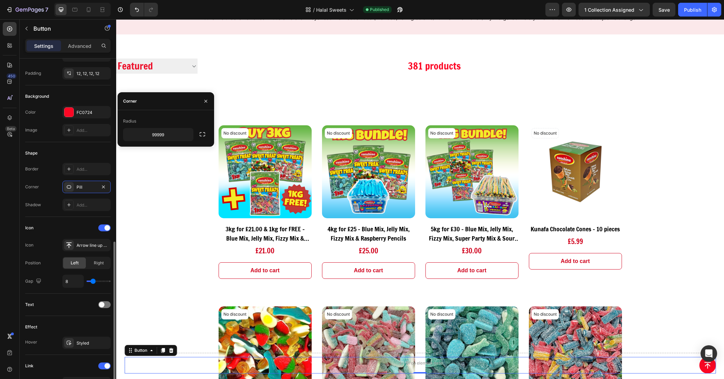
scroll to position [135, 0]
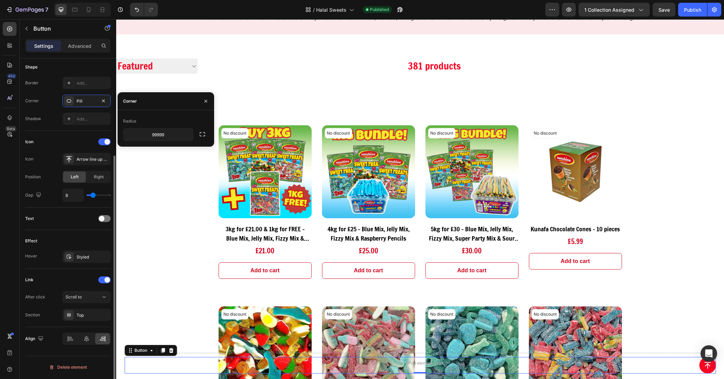
type input "19"
type input "23"
type input "27"
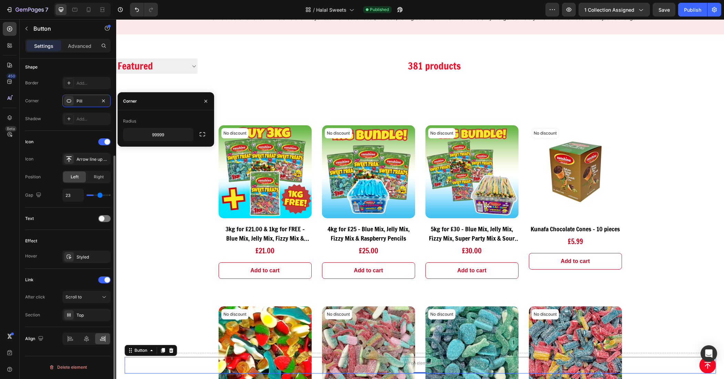
type input "27"
type input "29"
type input "31"
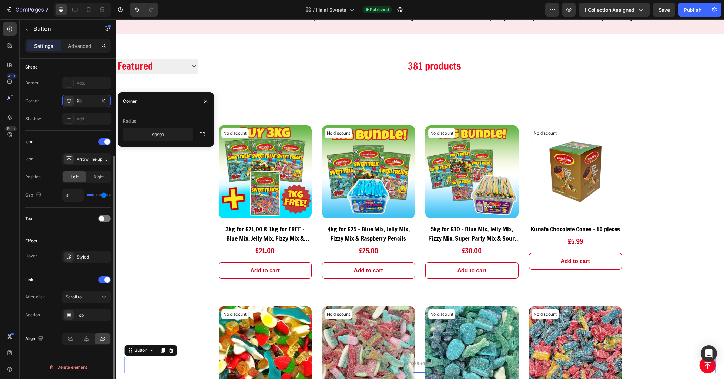
type input "34"
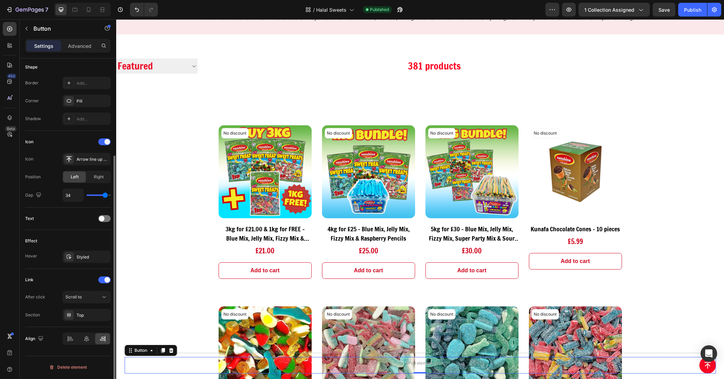
type input "37"
type input "40"
drag, startPoint x: 94, startPoint y: 196, endPoint x: 123, endPoint y: 197, distance: 29.3
type input "40"
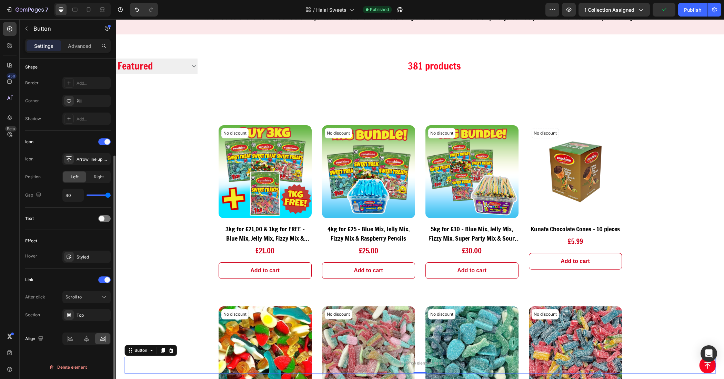
click at [111, 196] on input "range" at bounding box center [98, 195] width 24 height 1
click at [87, 197] on div "40" at bounding box center [86, 195] width 48 height 13
type input "4"
click at [91, 195] on input "range" at bounding box center [98, 195] width 24 height 1
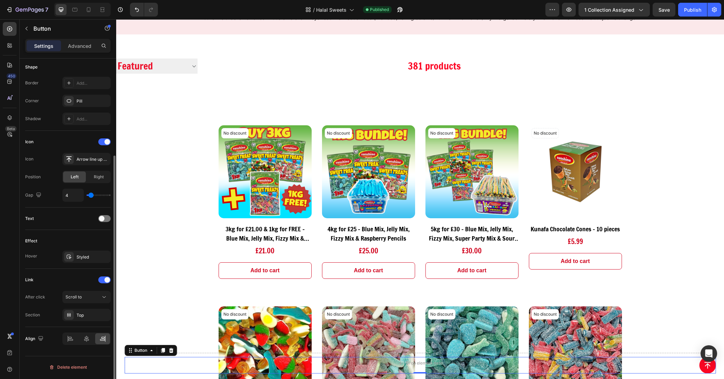
type input "5"
type input "6"
click at [92, 196] on input "range" at bounding box center [98, 195] width 24 height 1
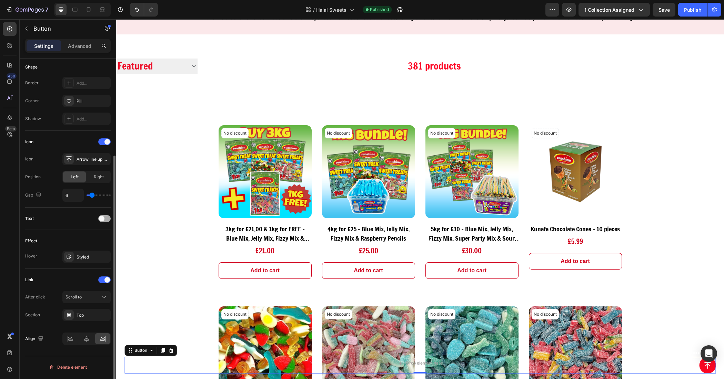
click at [102, 217] on span at bounding box center [102, 219] width 6 height 6
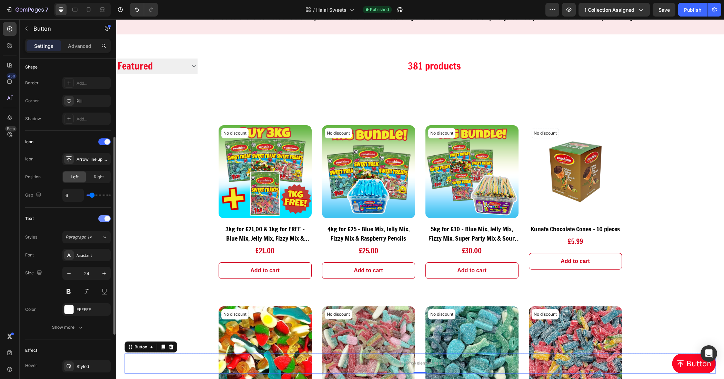
click at [102, 217] on div at bounding box center [104, 218] width 12 height 7
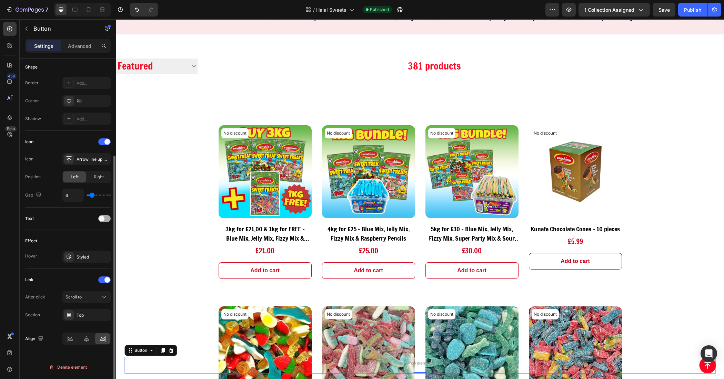
click at [103, 220] on span at bounding box center [102, 219] width 6 height 6
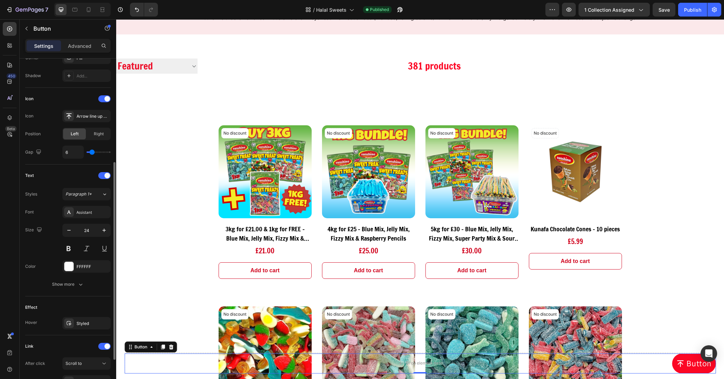
click at [99, 180] on div "Text" at bounding box center [67, 175] width 85 height 11
click at [100, 175] on div at bounding box center [104, 175] width 12 height 7
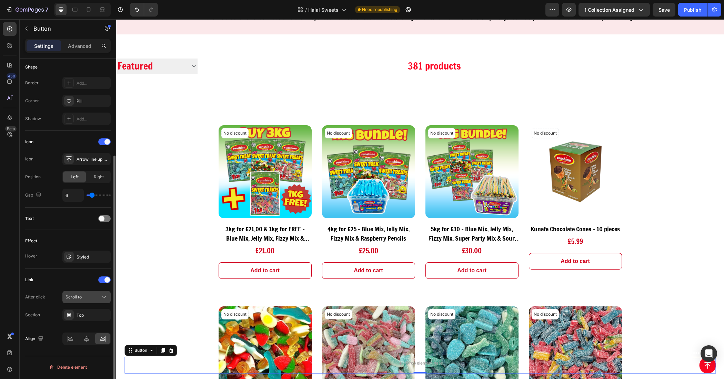
click at [85, 300] on div "Scroll to" at bounding box center [82, 297] width 35 height 6
click at [52, 282] on div "Link" at bounding box center [67, 280] width 85 height 11
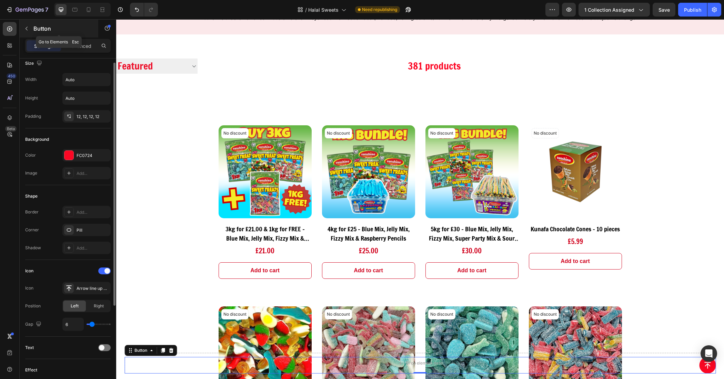
click at [33, 30] on div "Button" at bounding box center [59, 29] width 79 height 18
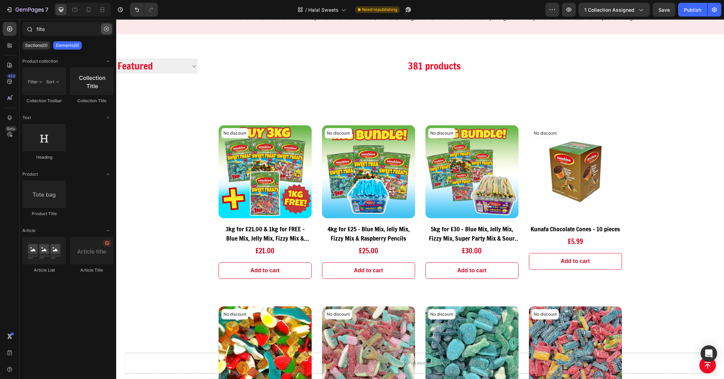
click at [110, 30] on button "button" at bounding box center [106, 28] width 11 height 11
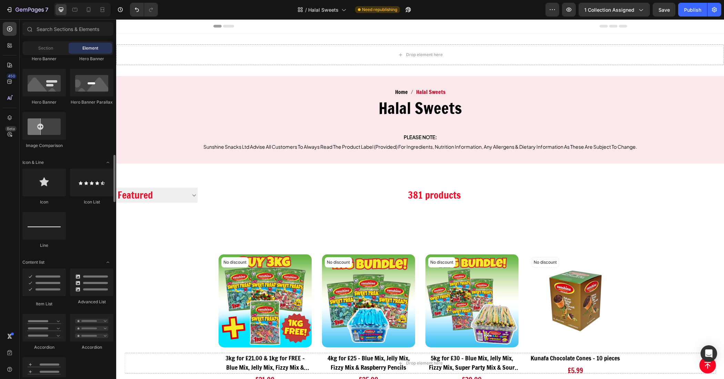
scroll to position [388, 0]
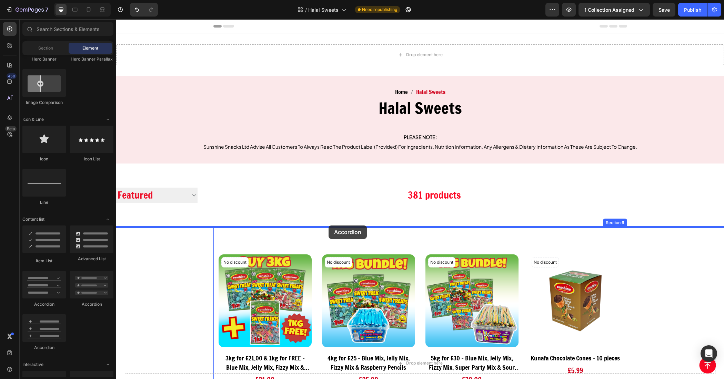
drag, startPoint x: 157, startPoint y: 276, endPoint x: 328, endPoint y: 226, distance: 178.8
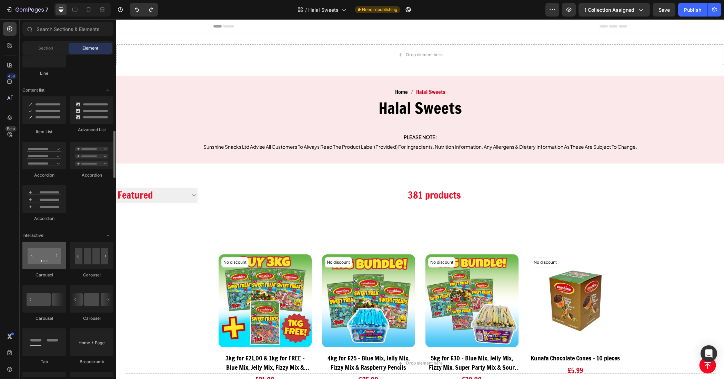
scroll to position [560, 0]
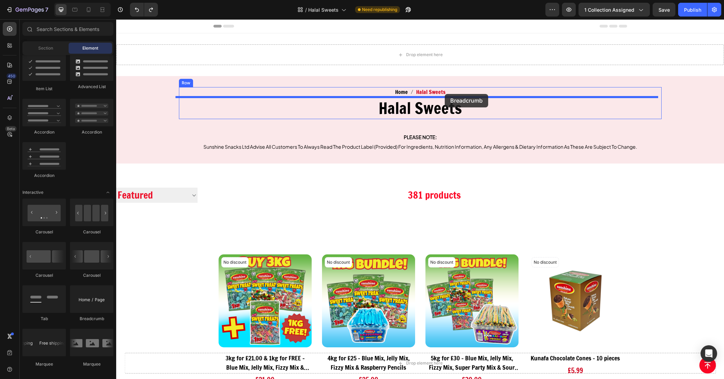
drag, startPoint x: 208, startPoint y: 320, endPoint x: 445, endPoint y: 94, distance: 327.1
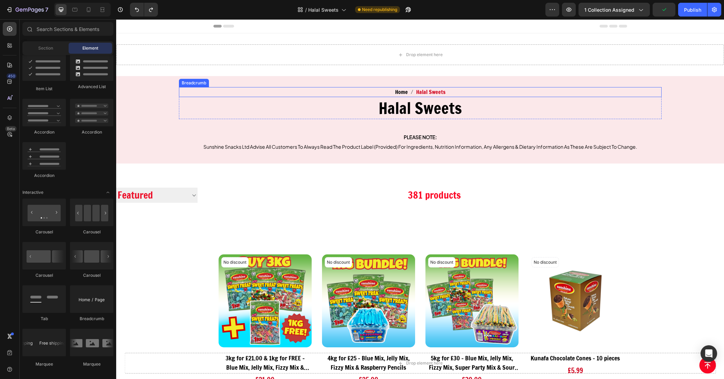
click at [453, 88] on nav "Home Halal Sweets" at bounding box center [420, 92] width 482 height 10
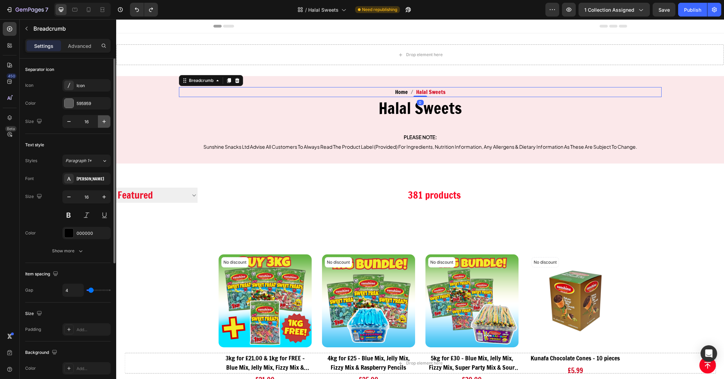
click at [101, 121] on icon "button" at bounding box center [104, 121] width 7 height 7
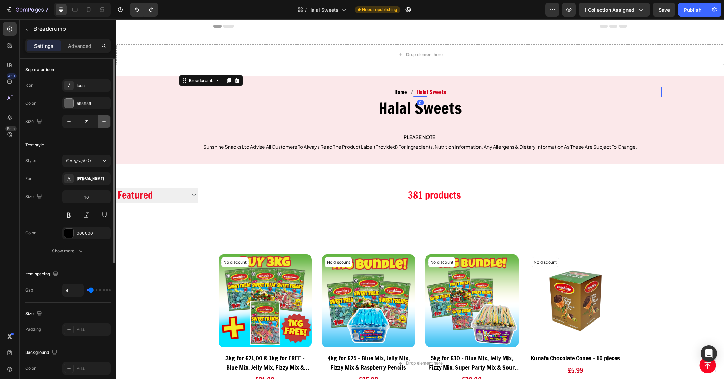
click at [101, 121] on icon "button" at bounding box center [104, 121] width 7 height 7
type input "22"
type input "16"
click at [698, 11] on div "Publish" at bounding box center [692, 9] width 17 height 7
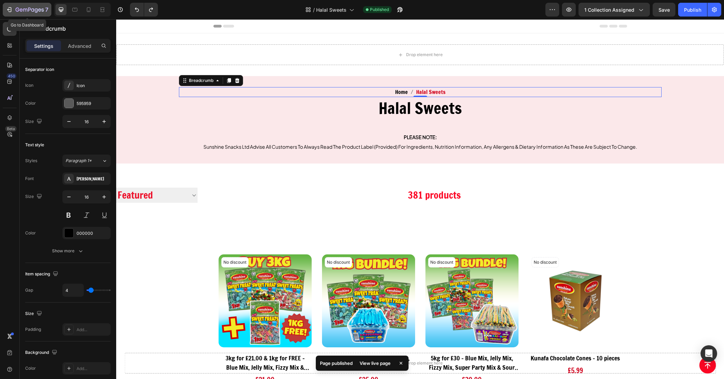
click at [7, 11] on icon "button" at bounding box center [9, 9] width 7 height 7
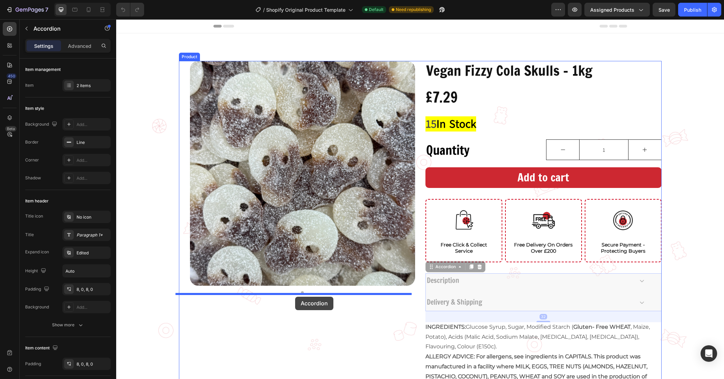
drag, startPoint x: 486, startPoint y: 277, endPoint x: 295, endPoint y: 297, distance: 192.3
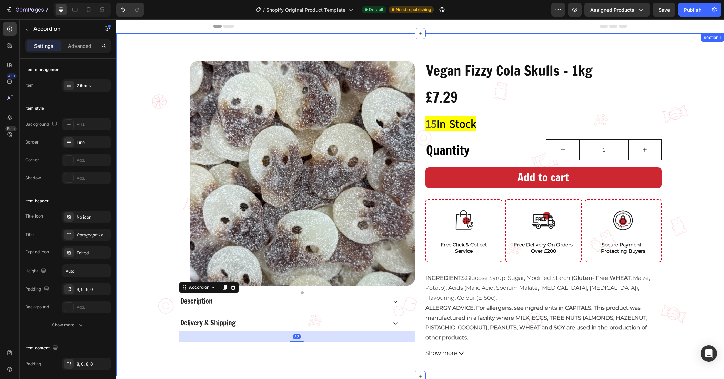
click at [703, 221] on div "Vegan Fizzy Cola Skulls - 1kg Product Title £7.29 Product Price Product Price R…" at bounding box center [420, 210] width 608 height 299
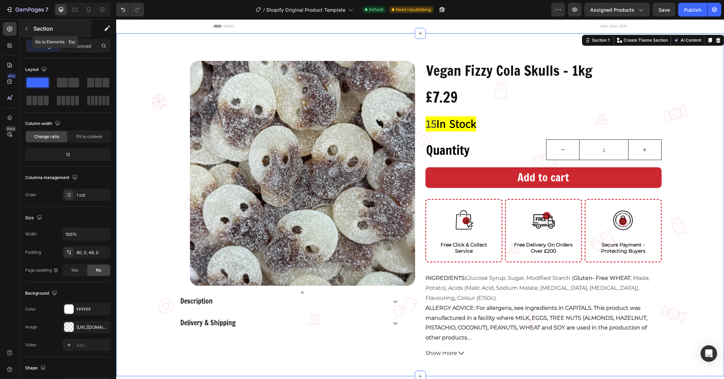
click at [28, 28] on icon "button" at bounding box center [27, 29] width 6 height 6
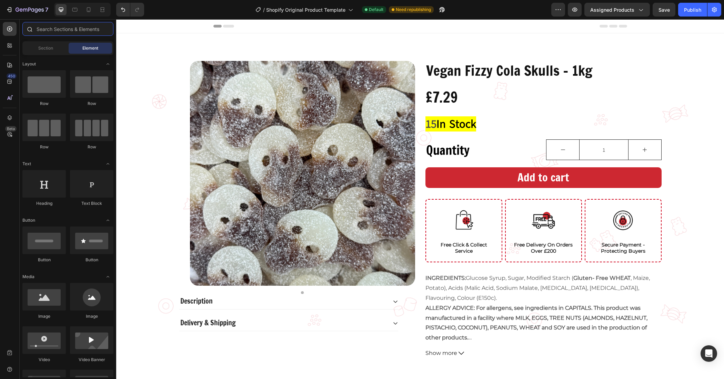
click at [80, 28] on input "text" at bounding box center [67, 29] width 91 height 14
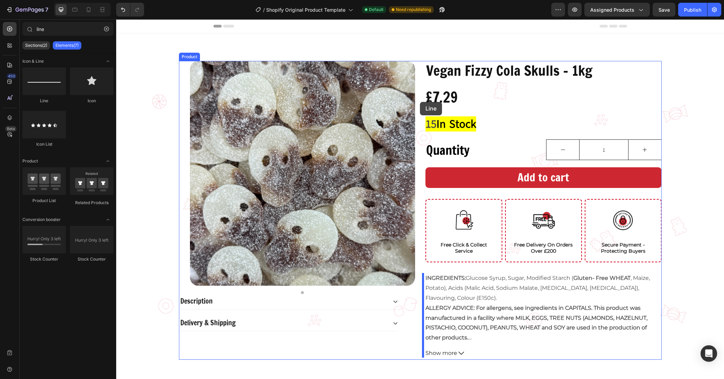
drag, startPoint x: 234, startPoint y: 108, endPoint x: 420, endPoint y: 102, distance: 186.2
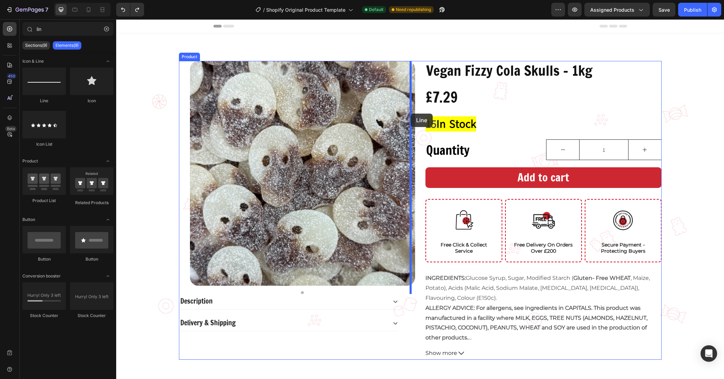
drag, startPoint x: 158, startPoint y: 117, endPoint x: 410, endPoint y: 114, distance: 252.6
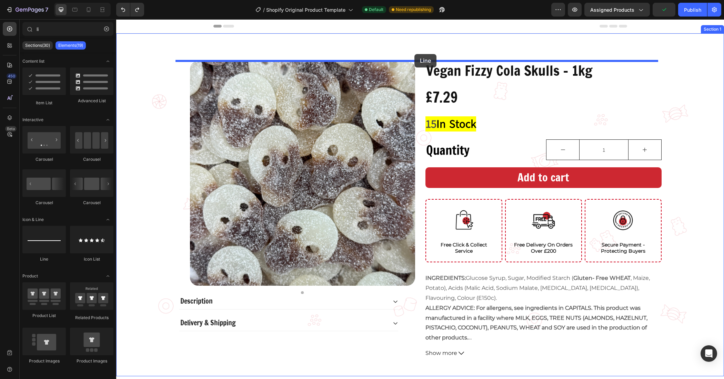
drag, startPoint x: 158, startPoint y: 259, endPoint x: 414, endPoint y: 54, distance: 328.3
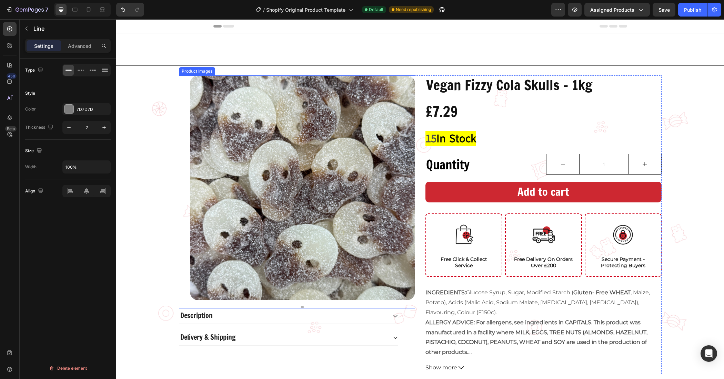
type input "l"
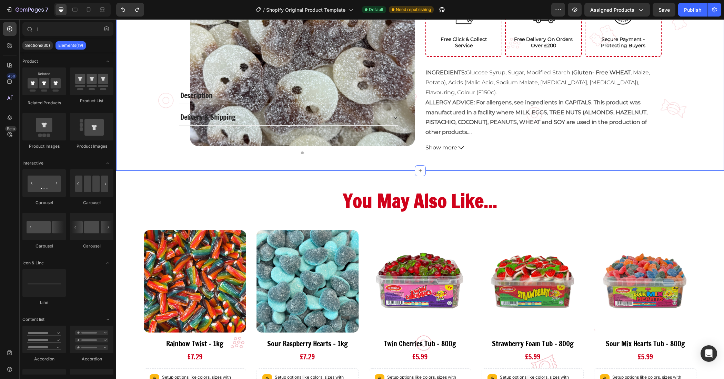
scroll to position [215, 0]
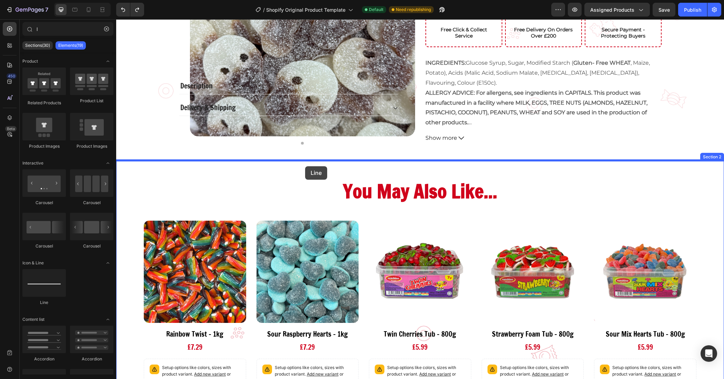
drag, startPoint x: 182, startPoint y: 298, endPoint x: 305, endPoint y: 166, distance: 180.2
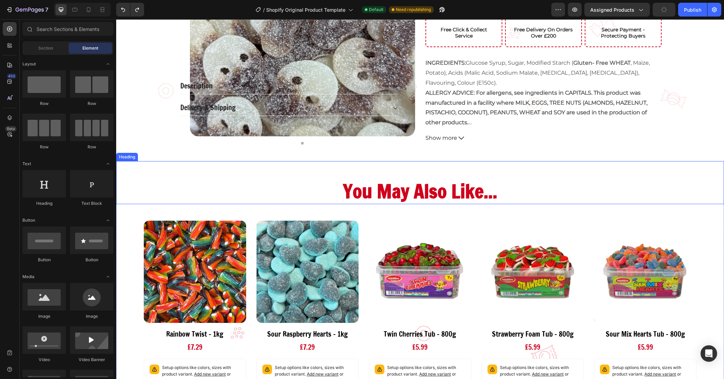
click at [559, 226] on img at bounding box center [532, 272] width 102 height 102
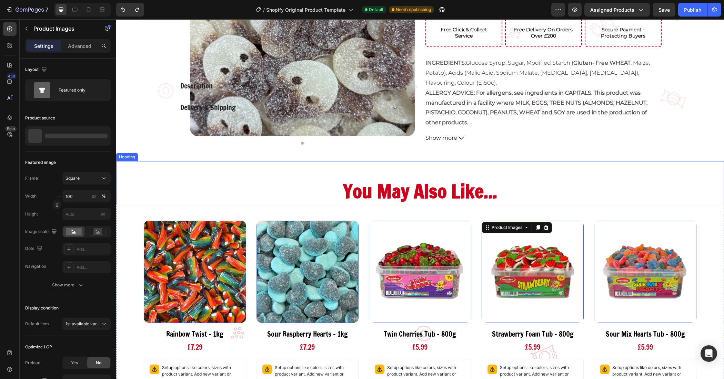
click at [512, 161] on div "You May Also Like... Heading" at bounding box center [420, 182] width 608 height 43
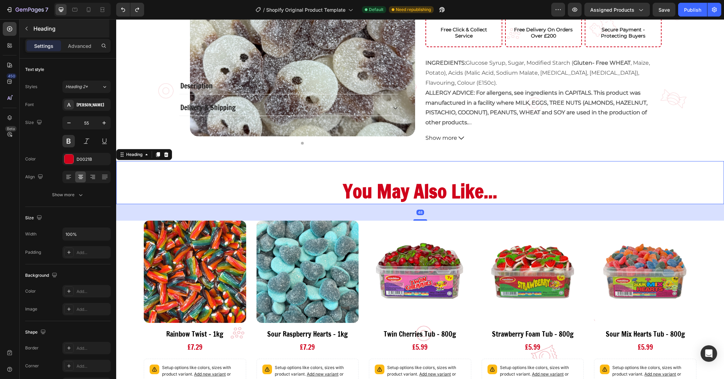
click at [30, 26] on button "button" at bounding box center [26, 28] width 11 height 11
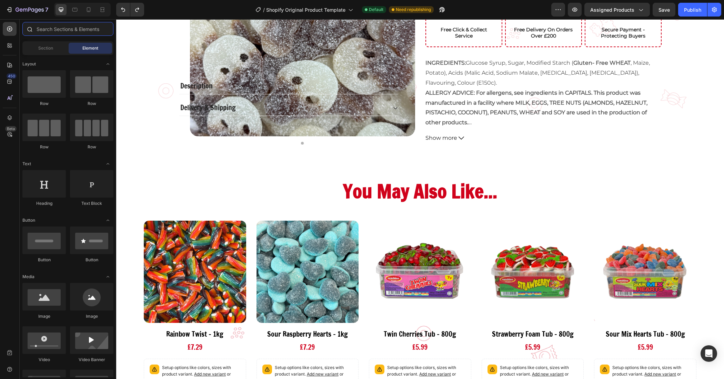
click at [46, 32] on input "text" at bounding box center [67, 29] width 91 height 14
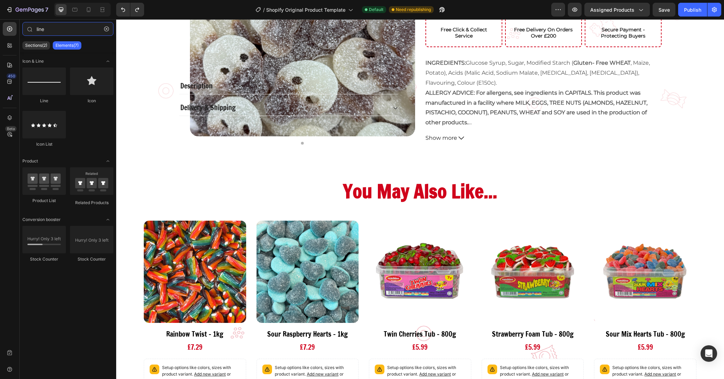
type input "line"
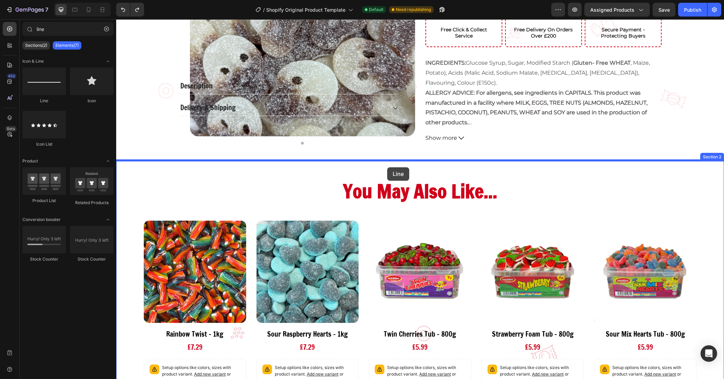
drag, startPoint x: 176, startPoint y: 118, endPoint x: 387, endPoint y: 167, distance: 216.9
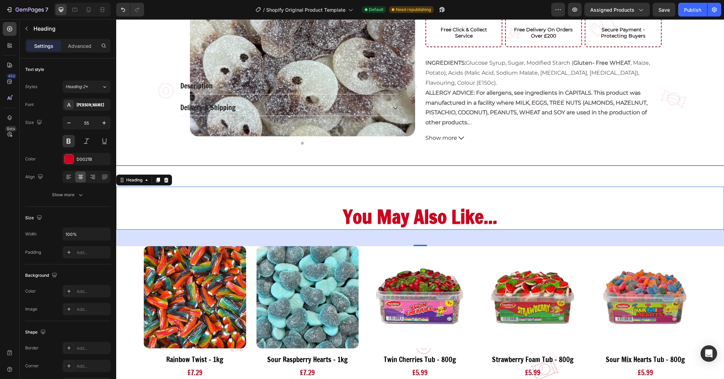
click at [524, 202] on div "You May Also Like... Heading 0" at bounding box center [420, 208] width 608 height 43
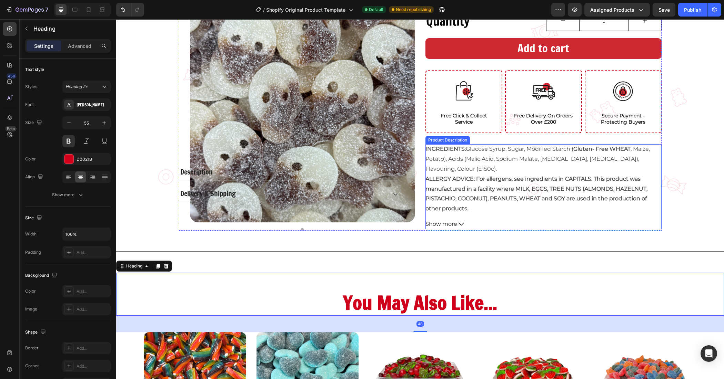
click at [615, 221] on button "Show more" at bounding box center [543, 225] width 236 height 10
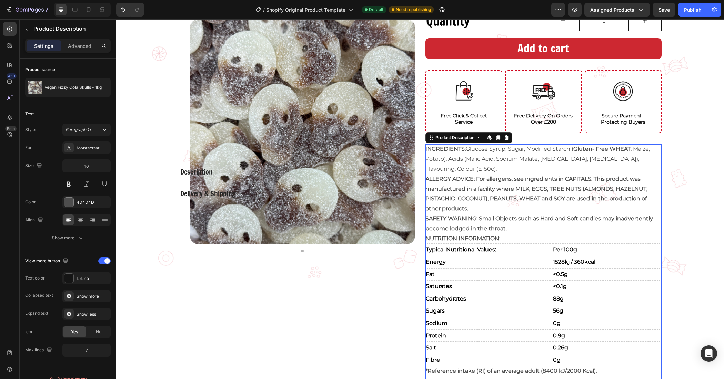
click at [675, 214] on div "Vegan Fizzy Cola Skulls - 1kg Product Title £7.29 Product Price Product Price R…" at bounding box center [420, 163] width 608 height 462
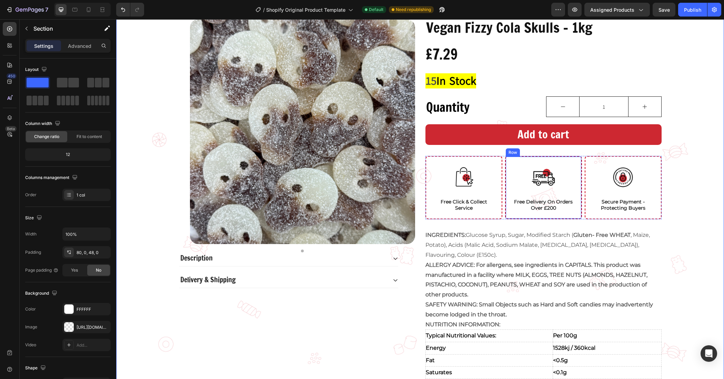
scroll to position [0, 0]
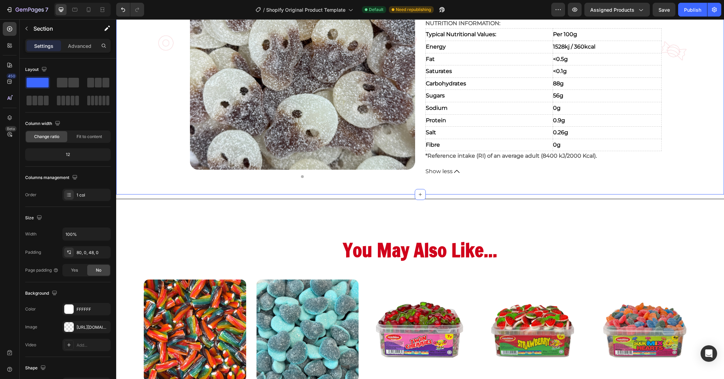
click at [444, 175] on span "Show less" at bounding box center [438, 172] width 27 height 10
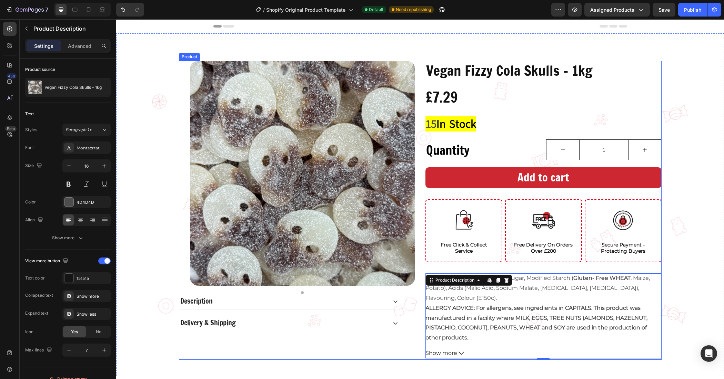
click at [411, 350] on div "Product Images Description Delivery & Shipping Accordion" at bounding box center [297, 210] width 236 height 299
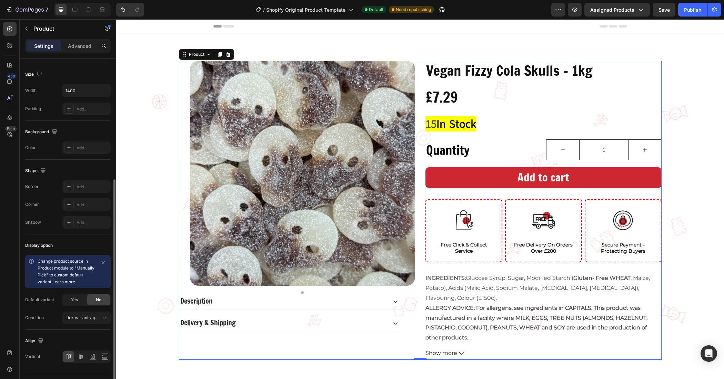
scroll to position [147, 0]
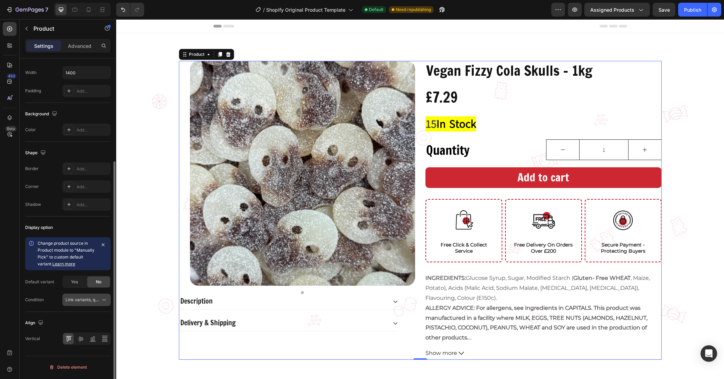
click at [89, 302] on span "Link variants, quantity <br> between same products" at bounding box center [116, 299] width 102 height 5
click at [55, 298] on div "Condition Link variants, quantity <br> between same products" at bounding box center [67, 300] width 85 height 12
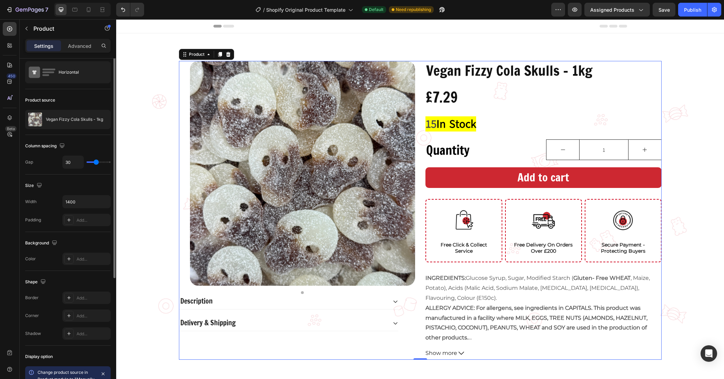
scroll to position [0, 0]
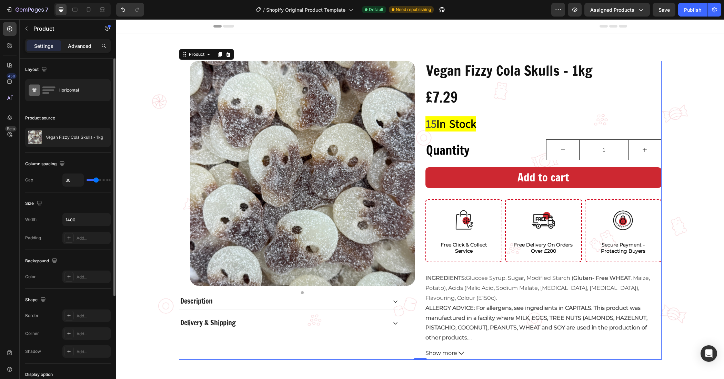
click at [84, 47] on p "Advanced" at bounding box center [79, 45] width 23 height 7
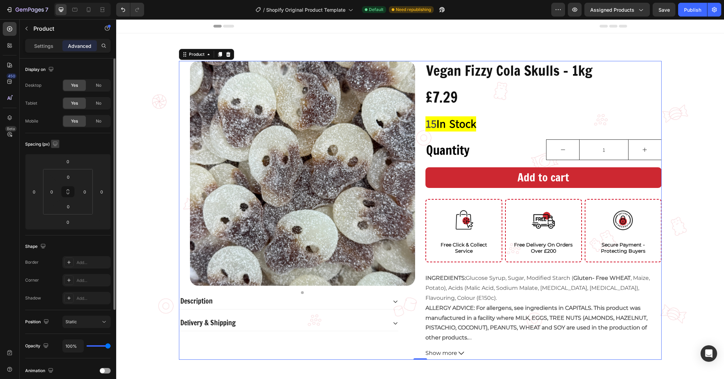
scroll to position [120, 0]
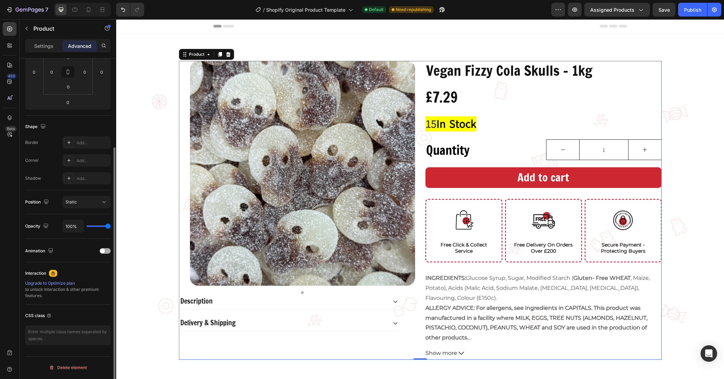
click at [106, 252] on div at bounding box center [105, 251] width 11 height 6
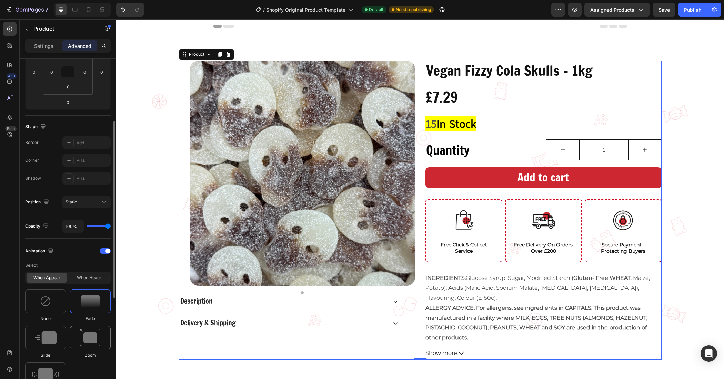
click at [83, 328] on div at bounding box center [90, 337] width 41 height 23
click at [91, 306] on img at bounding box center [90, 301] width 19 height 12
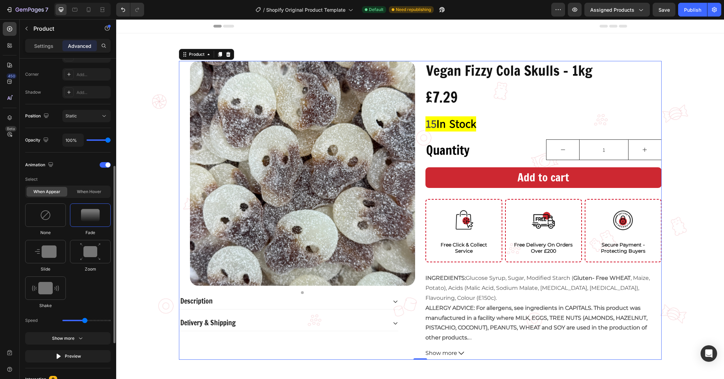
click at [57, 275] on div "None Fade Slide Zoom Shake" at bounding box center [67, 256] width 85 height 105
click at [56, 283] on img at bounding box center [45, 288] width 27 height 12
click at [48, 256] on img at bounding box center [46, 252] width 22 height 12
type input "1.7"
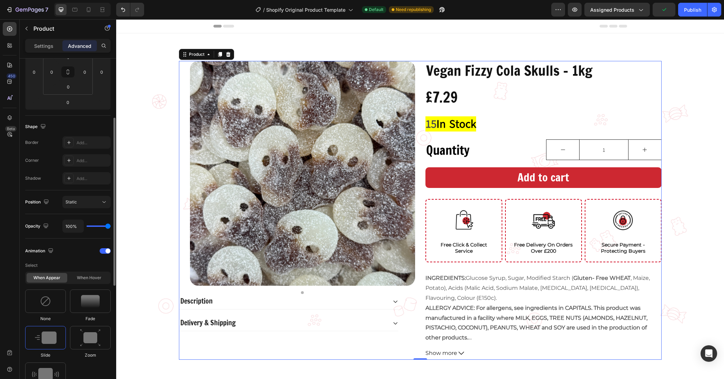
click at [91, 316] on span "Fade" at bounding box center [90, 319] width 10 height 6
click at [712, 187] on div "Vegan Fizzy Cola Skulls - 1kg Product Title £7.29 Product Price Product Price R…" at bounding box center [420, 210] width 608 height 299
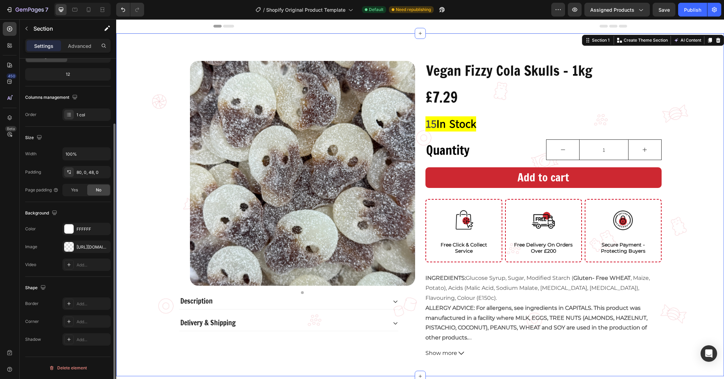
scroll to position [0, 0]
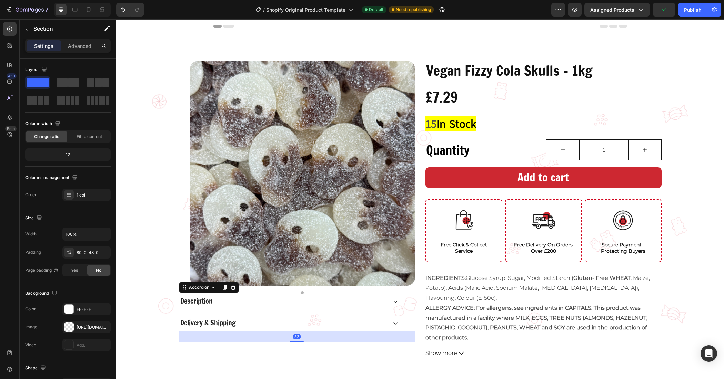
click at [399, 326] on div "Description Delivery & Shipping Accordion 32" at bounding box center [297, 312] width 236 height 37
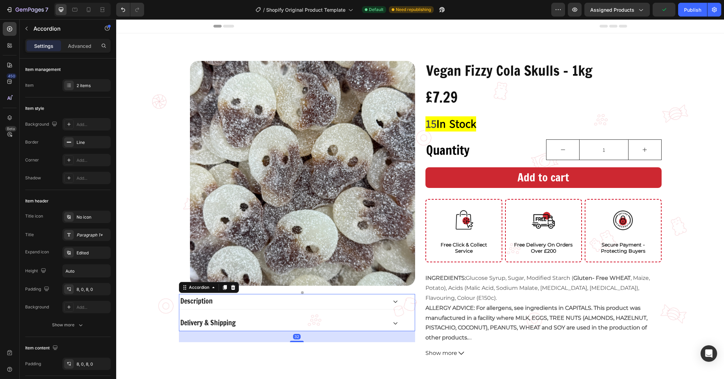
click at [395, 323] on div "Description Delivery & Shipping" at bounding box center [289, 312] width 220 height 37
click at [393, 321] on icon at bounding box center [396, 324] width 6 height 6
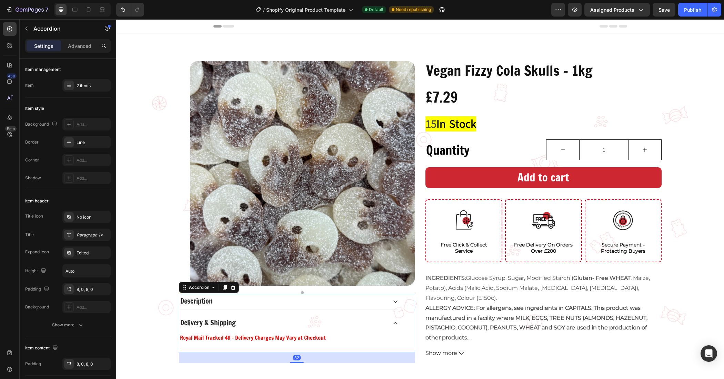
click at [393, 304] on icon at bounding box center [396, 302] width 6 height 6
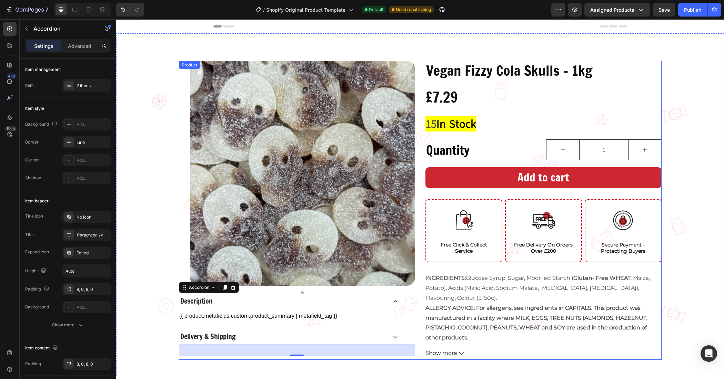
click at [390, 238] on img at bounding box center [302, 173] width 225 height 225
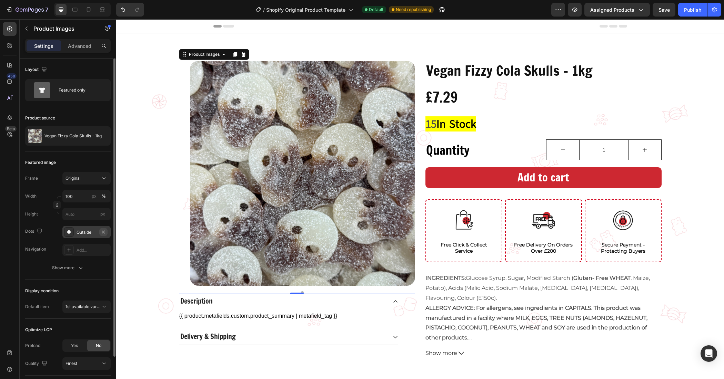
click at [103, 228] on button "button" at bounding box center [103, 232] width 8 height 8
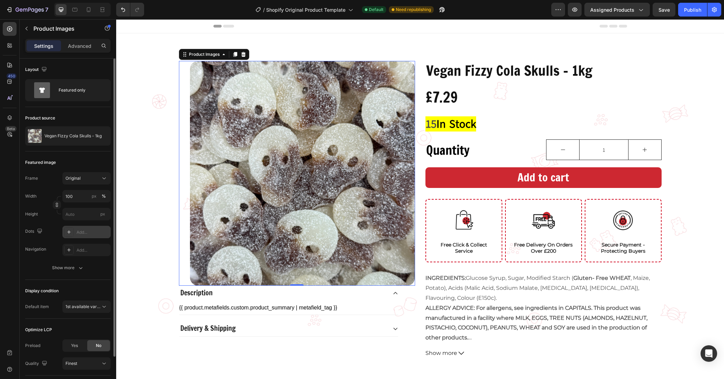
click at [94, 229] on div "Add..." at bounding box center [86, 232] width 48 height 12
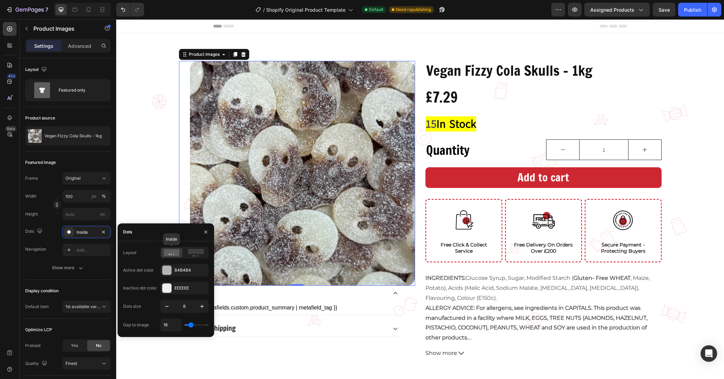
click at [174, 251] on icon at bounding box center [172, 253] width 16 height 7
click at [205, 232] on icon "button" at bounding box center [206, 233] width 6 height 6
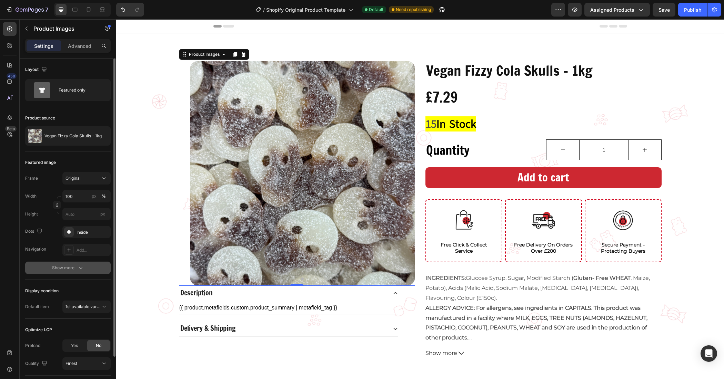
click at [83, 270] on icon "button" at bounding box center [80, 268] width 7 height 7
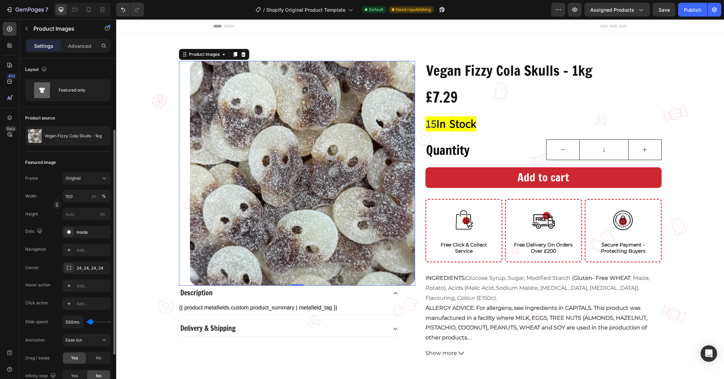
scroll to position [43, 0]
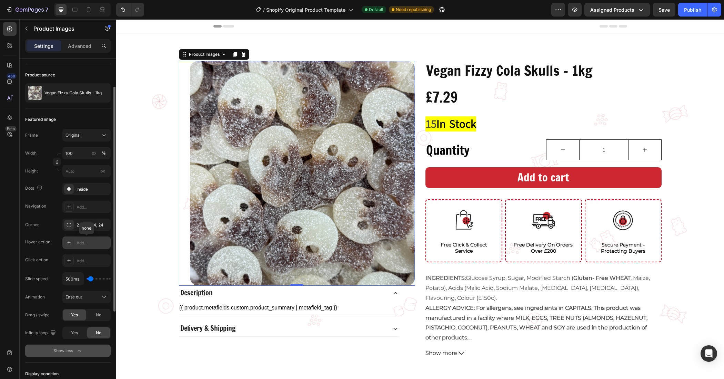
click at [83, 241] on div "Add..." at bounding box center [93, 243] width 32 height 6
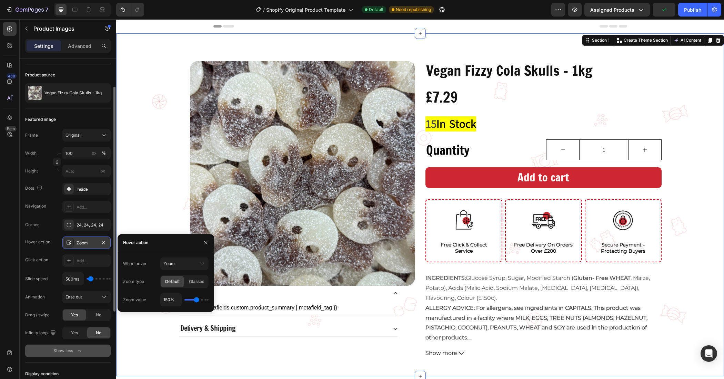
click at [151, 210] on div "Vegan Fizzy Cola Skulls - 1kg Product Title £7.29 Product Price Product Price R…" at bounding box center [420, 210] width 608 height 299
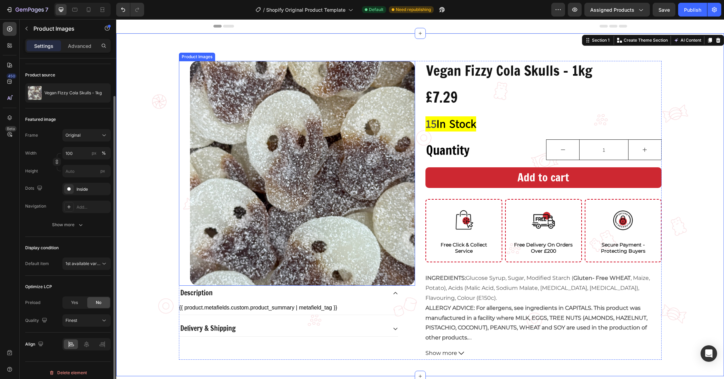
click at [261, 195] on img at bounding box center [302, 173] width 225 height 225
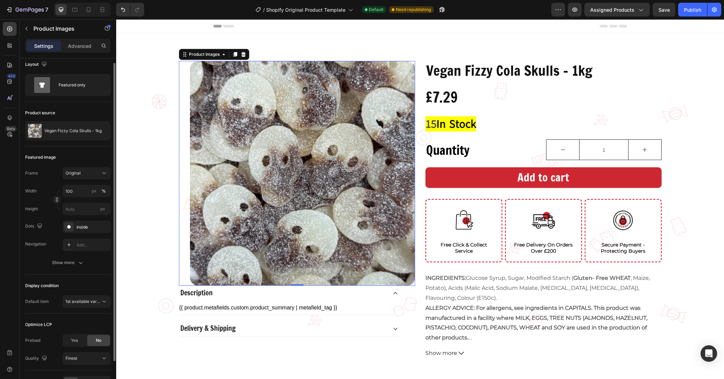
scroll to position [0, 0]
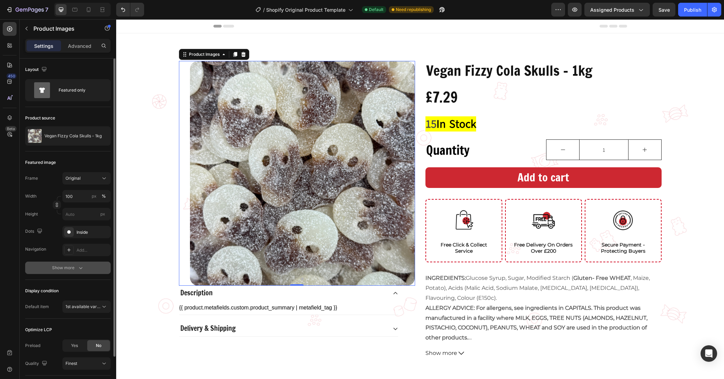
click at [56, 272] on div "Show more" at bounding box center [68, 268] width 32 height 7
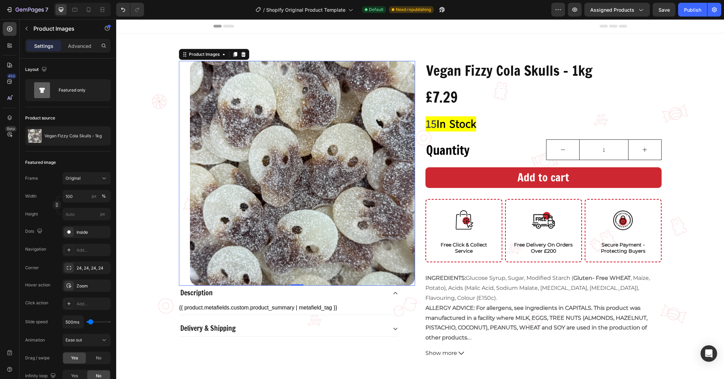
scroll to position [43, 0]
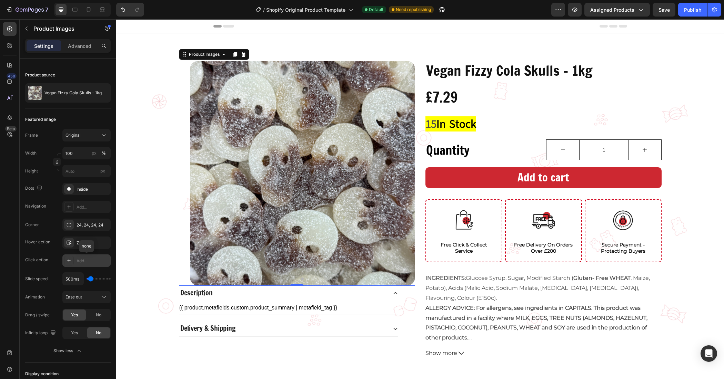
click at [88, 257] on div "Add..." at bounding box center [86, 261] width 48 height 12
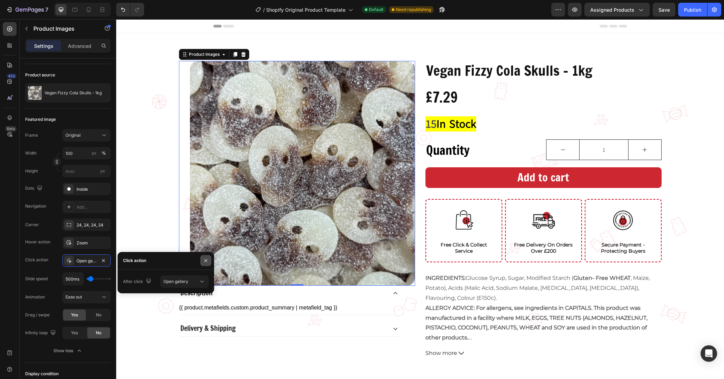
click at [204, 260] on icon "button" at bounding box center [206, 261] width 6 height 6
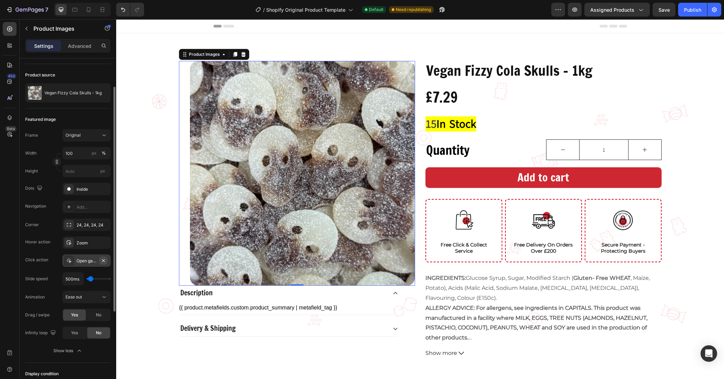
click at [103, 260] on icon "button" at bounding box center [104, 261] width 6 height 6
click at [78, 335] on span "Yes" at bounding box center [74, 333] width 7 height 6
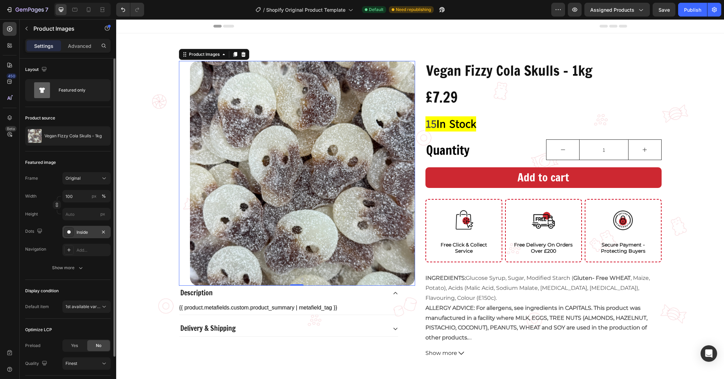
click at [75, 230] on div "Inside" at bounding box center [86, 232] width 48 height 12
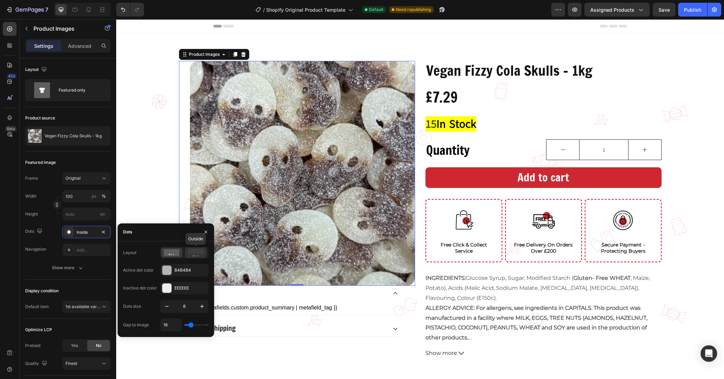
click at [194, 252] on rect at bounding box center [196, 251] width 16 height 5
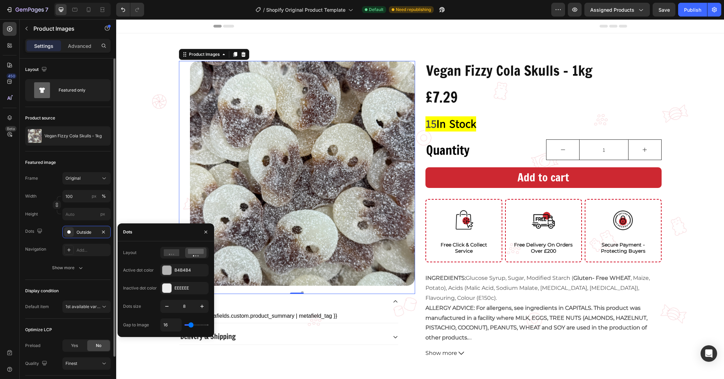
click at [43, 256] on div "Navigation Add..." at bounding box center [67, 250] width 85 height 12
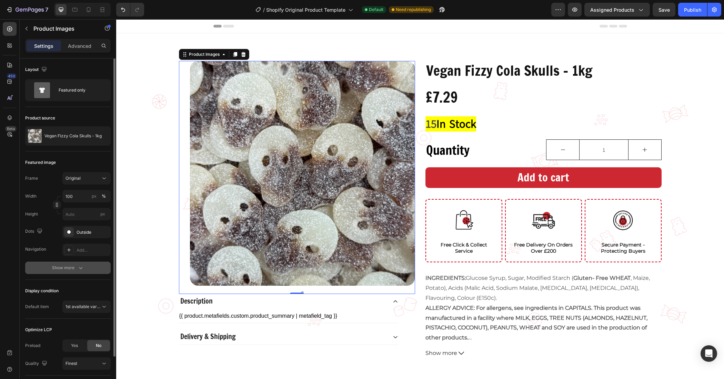
click at [69, 266] on div "Show more" at bounding box center [68, 268] width 32 height 7
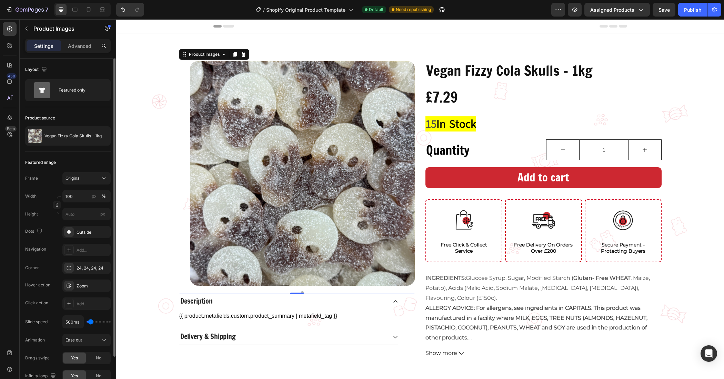
scroll to position [129, 0]
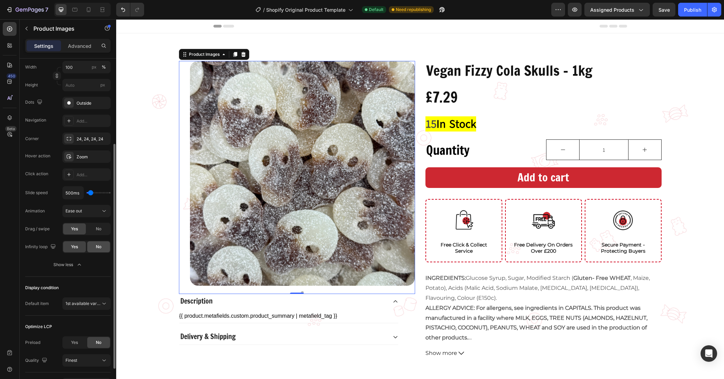
click at [103, 246] on div "No" at bounding box center [98, 247] width 23 height 11
click at [394, 299] on icon at bounding box center [396, 302] width 6 height 6
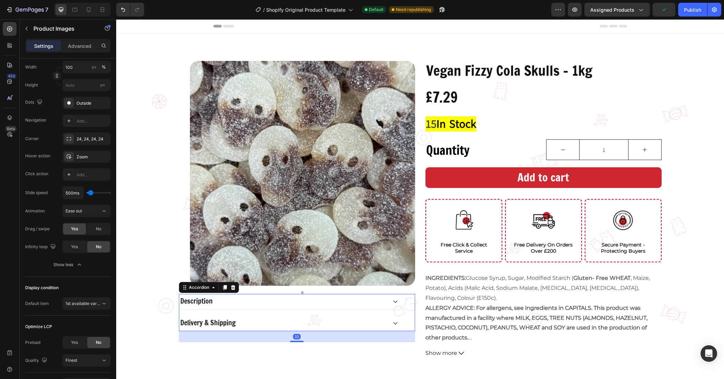
scroll to position [0, 0]
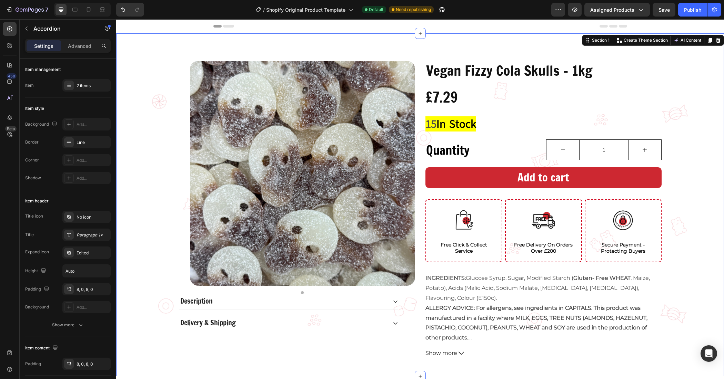
click at [169, 325] on div "Vegan Fizzy Cola Skulls - 1kg Product Title £7.29 Product Price Product Price R…" at bounding box center [420, 210] width 608 height 299
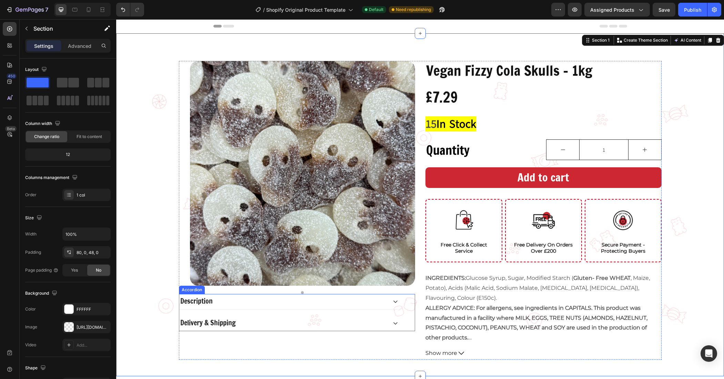
click at [252, 308] on div "Description" at bounding box center [288, 301] width 219 height 15
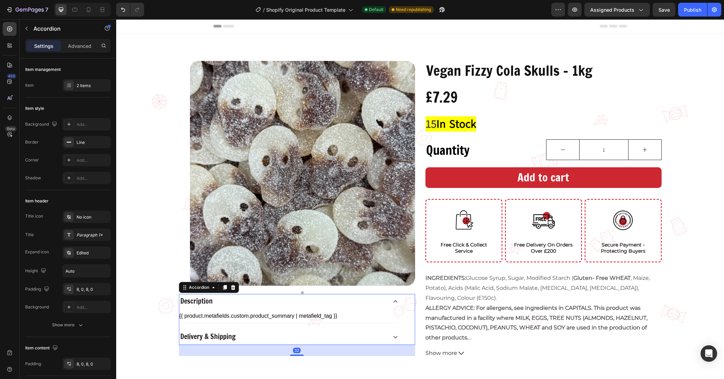
click at [257, 305] on div "Description" at bounding box center [283, 302] width 208 height 10
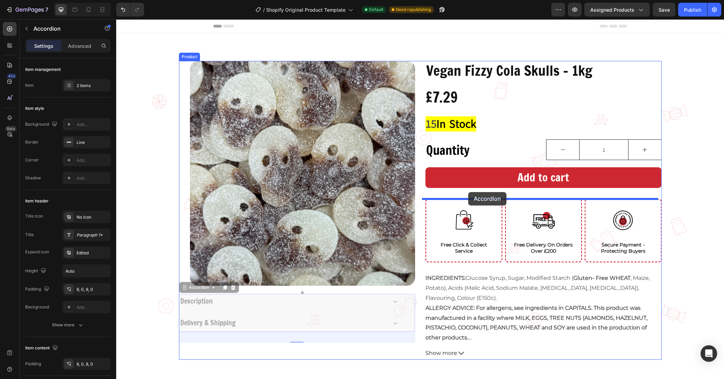
drag, startPoint x: 273, startPoint y: 309, endPoint x: 468, endPoint y: 192, distance: 227.7
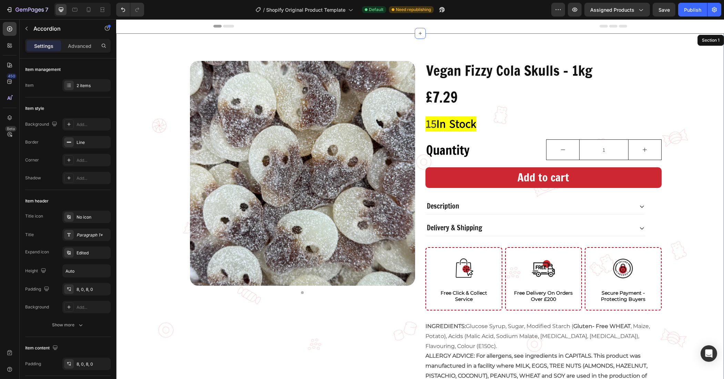
click at [710, 219] on div "Vegan Fizzy Cola Skulls - 1kg Product Title £7.29 Product Price Product Price R…" at bounding box center [420, 234] width 608 height 347
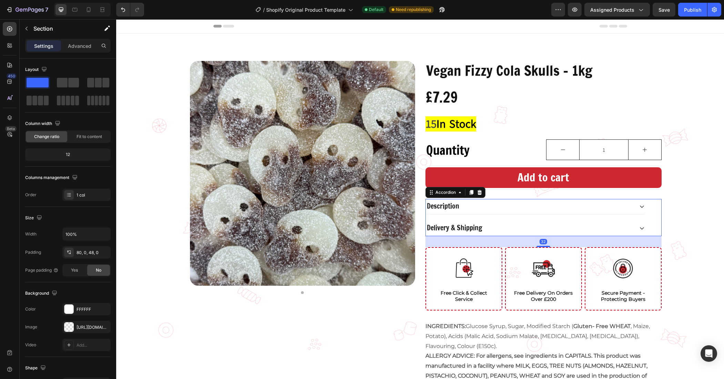
click at [497, 221] on div "Delivery & Shipping" at bounding box center [535, 228] width 219 height 15
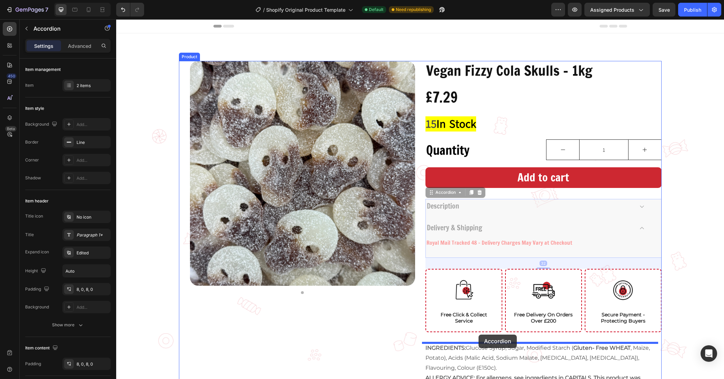
drag, startPoint x: 487, startPoint y: 202, endPoint x: 478, endPoint y: 335, distance: 133.3
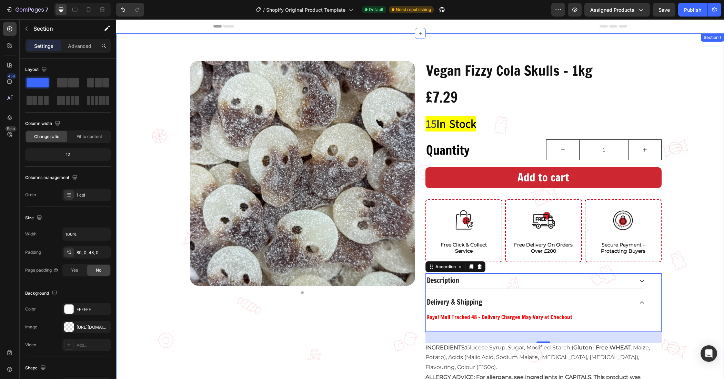
click at [681, 256] on div "Vegan Fizzy Cola Skulls - 1kg Product Title £7.29 Product Price Product Price R…" at bounding box center [420, 245] width 608 height 368
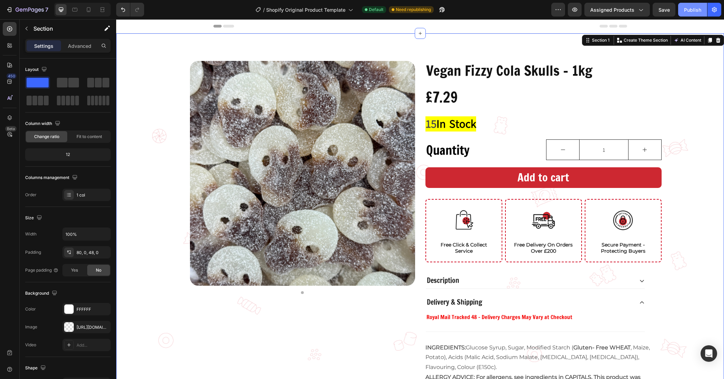
click at [697, 8] on div "Publish" at bounding box center [692, 9] width 17 height 7
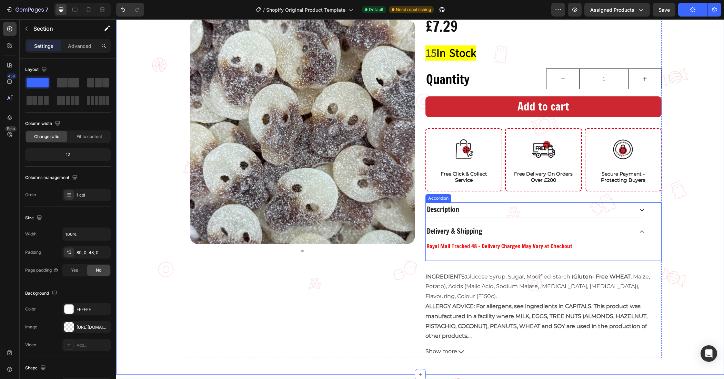
scroll to position [86, 0]
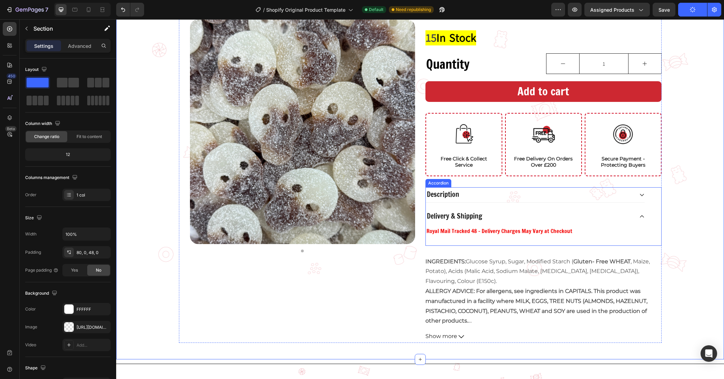
click at [639, 214] on icon at bounding box center [642, 217] width 6 height 6
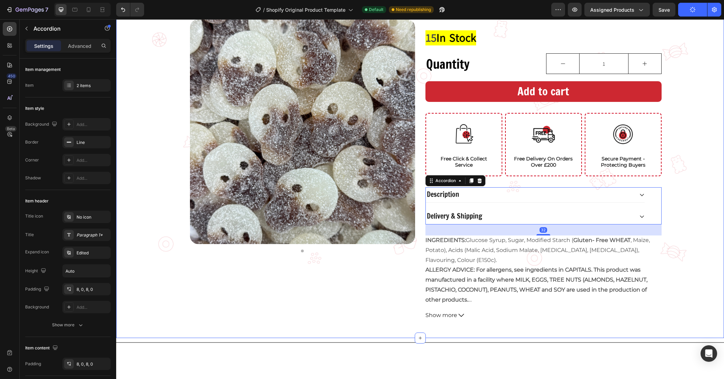
click at [675, 283] on div "Vegan Fizzy Cola Skulls - 1kg Product Title £7.29 Product Price Product Price R…" at bounding box center [420, 148] width 608 height 347
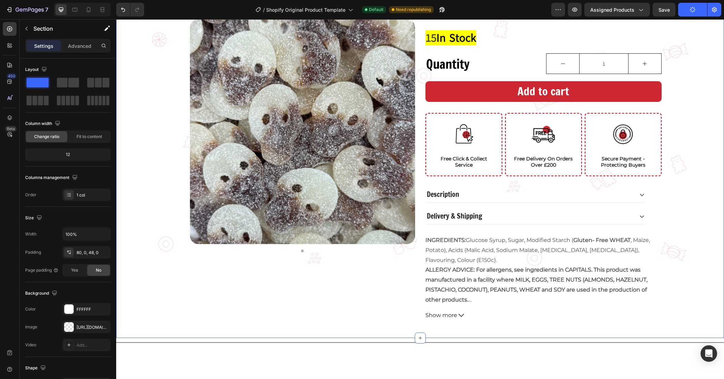
click at [632, 336] on div "Vegan Fizzy Cola Skulls - 1kg Product Title £7.29 Product Price Product Price R…" at bounding box center [420, 142] width 608 height 391
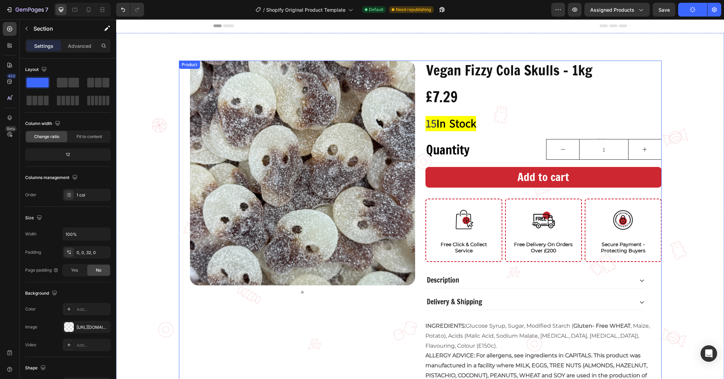
scroll to position [0, 0]
